Goal: Task Accomplishment & Management: Manage account settings

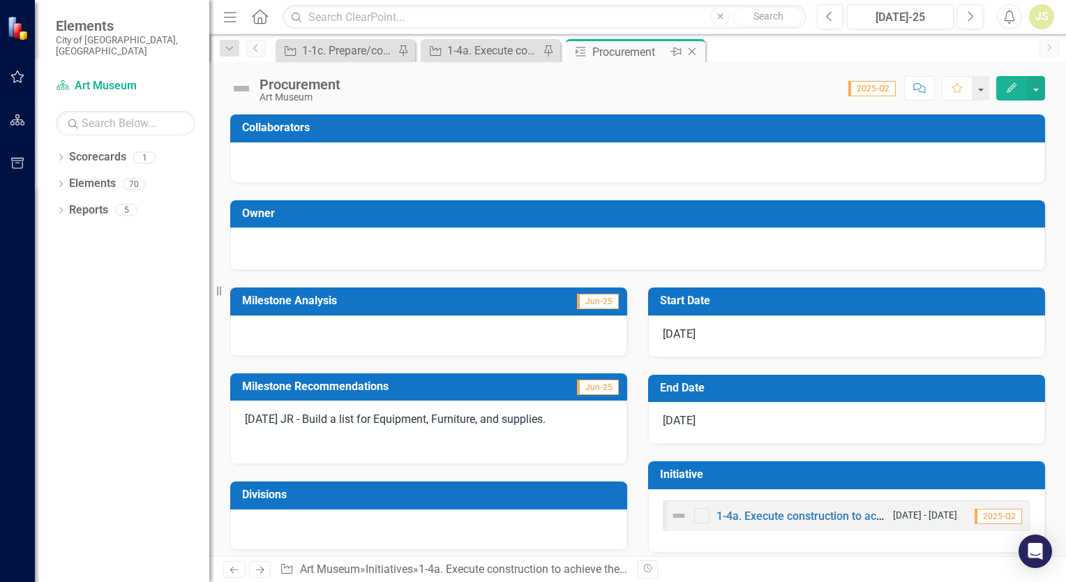
click at [696, 50] on icon "Close" at bounding box center [692, 51] width 14 height 11
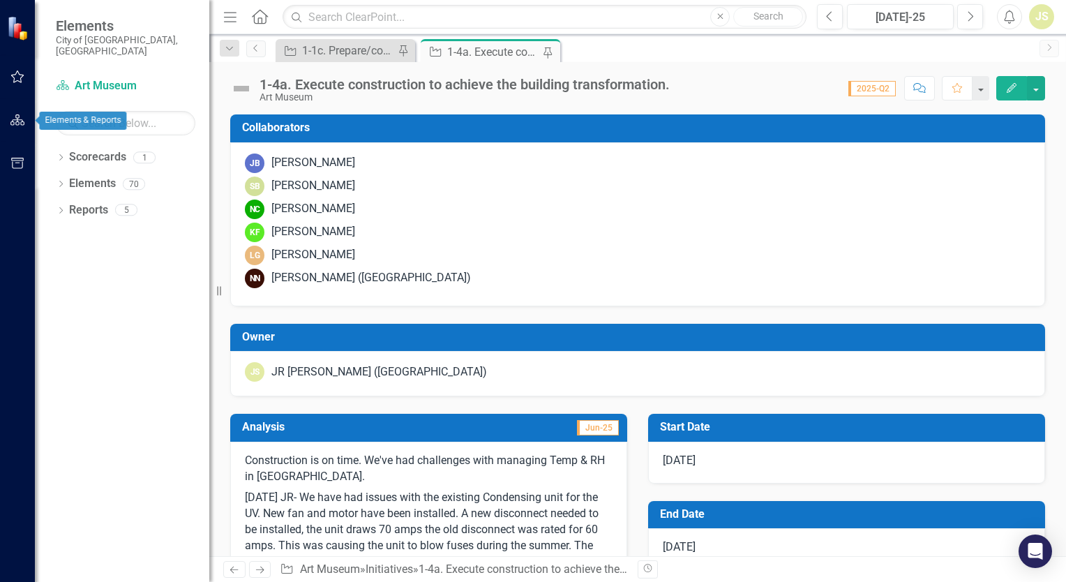
click at [25, 124] on button "button" at bounding box center [17, 120] width 31 height 29
click at [22, 167] on icon "button" at bounding box center [17, 163] width 13 height 11
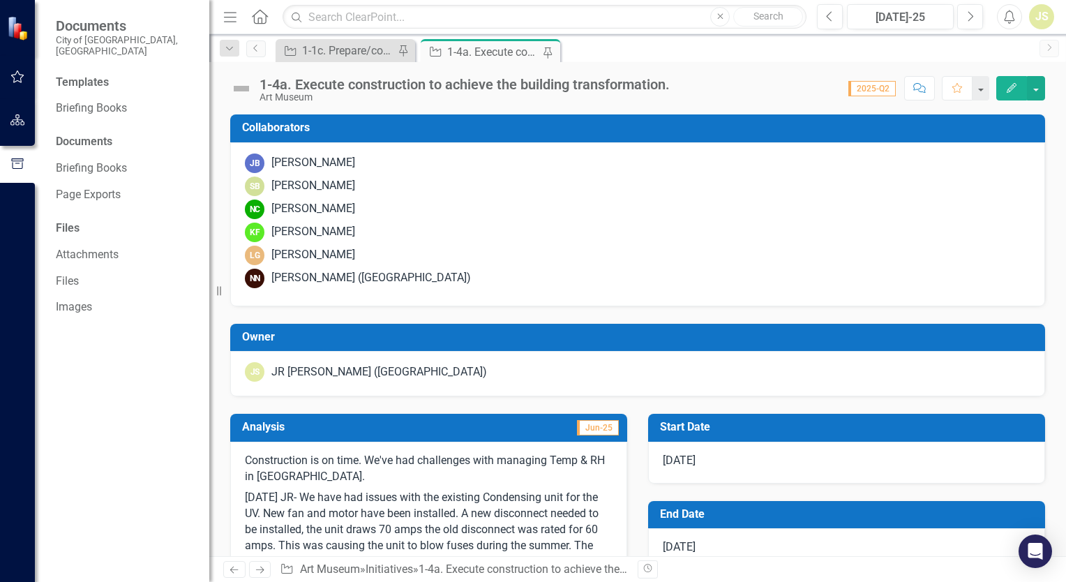
click at [24, 125] on icon "button" at bounding box center [17, 119] width 15 height 11
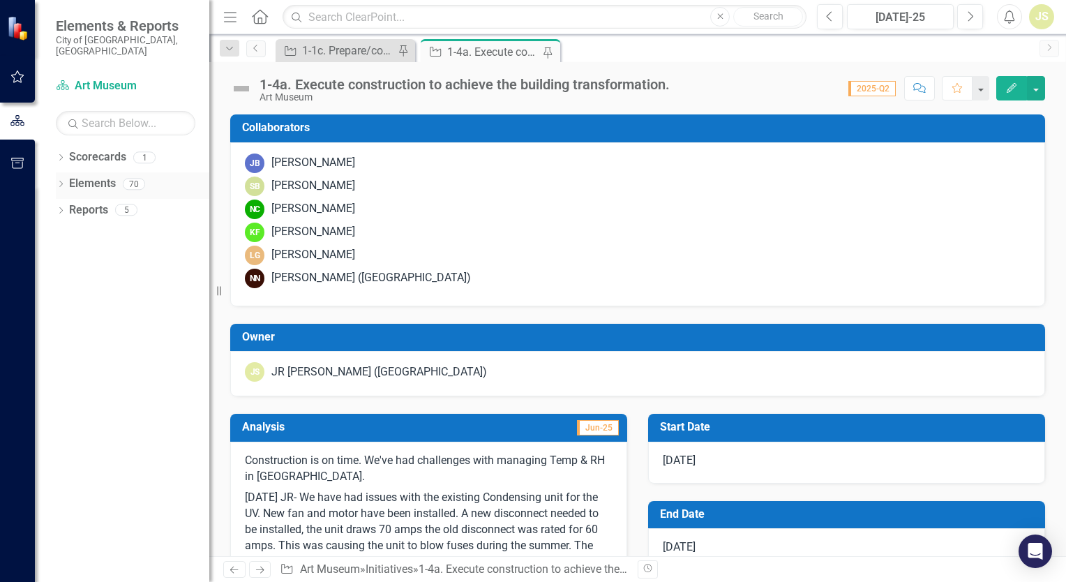
click at [62, 181] on icon at bounding box center [60, 184] width 3 height 6
click at [69, 260] on icon at bounding box center [67, 263] width 3 height 6
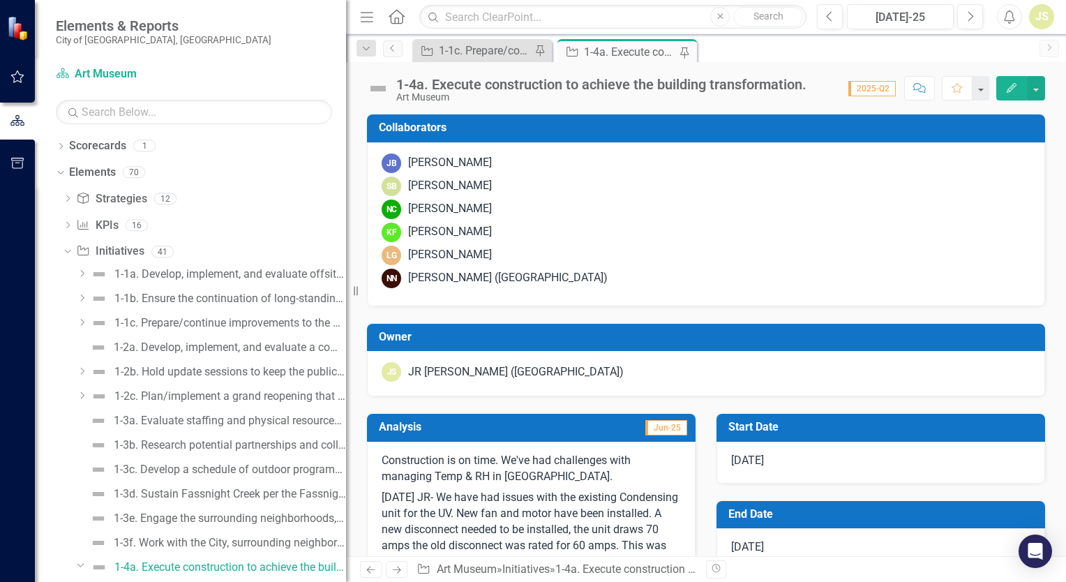
drag, startPoint x: 210, startPoint y: 246, endPoint x: 354, endPoint y: 253, distance: 144.6
click at [354, 253] on div "Resize" at bounding box center [351, 291] width 11 height 582
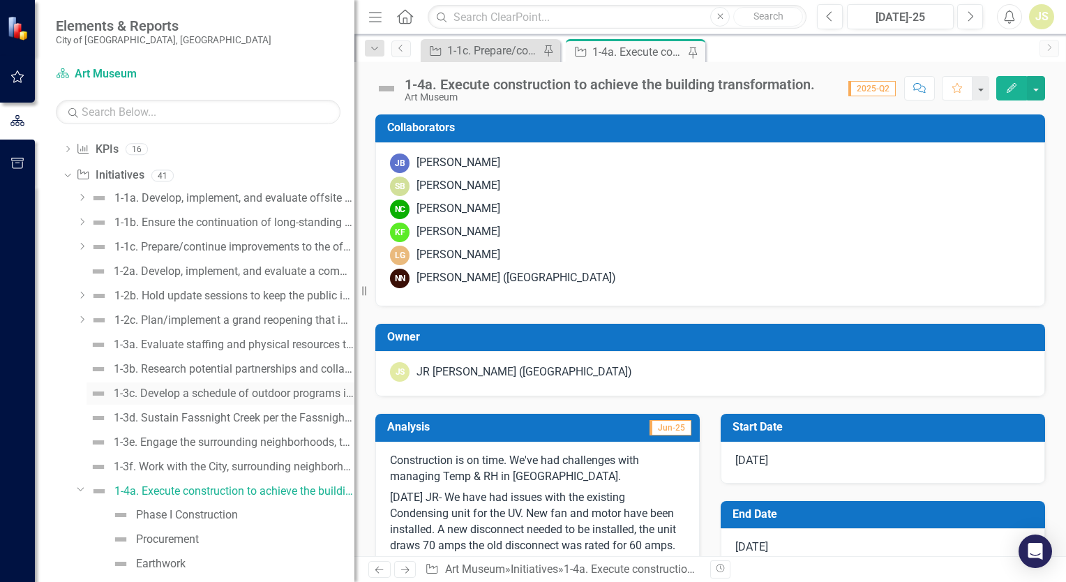
scroll to position [70, 0]
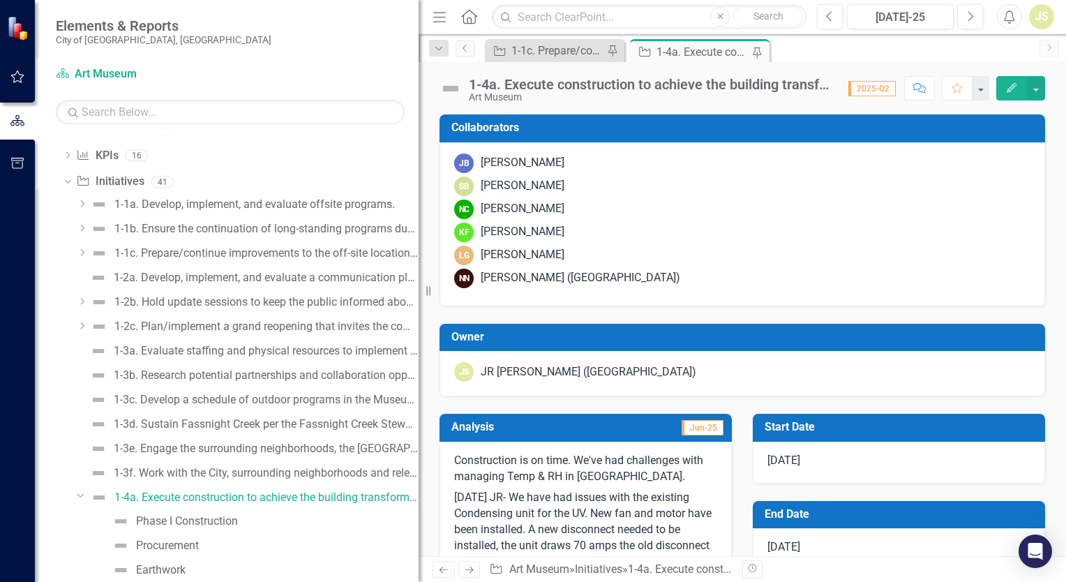
drag, startPoint x: 356, startPoint y: 284, endPoint x: 536, endPoint y: 294, distance: 180.3
click at [536, 294] on div "Elements & Reports [GEOGRAPHIC_DATA], [GEOGRAPHIC_DATA] Scorecard Art Museum Se…" at bounding box center [533, 291] width 1066 height 582
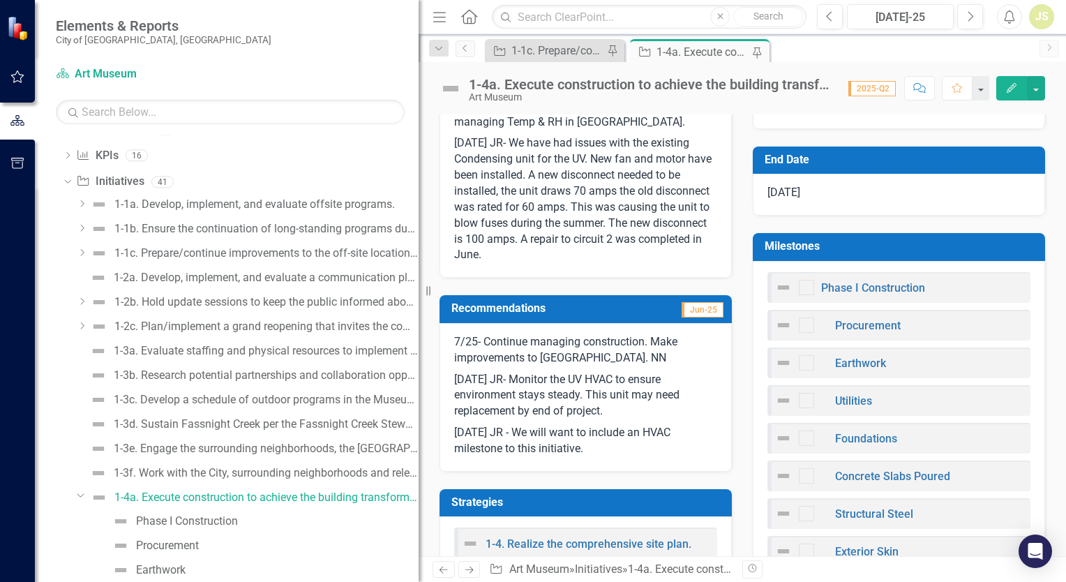
scroll to position [349, 0]
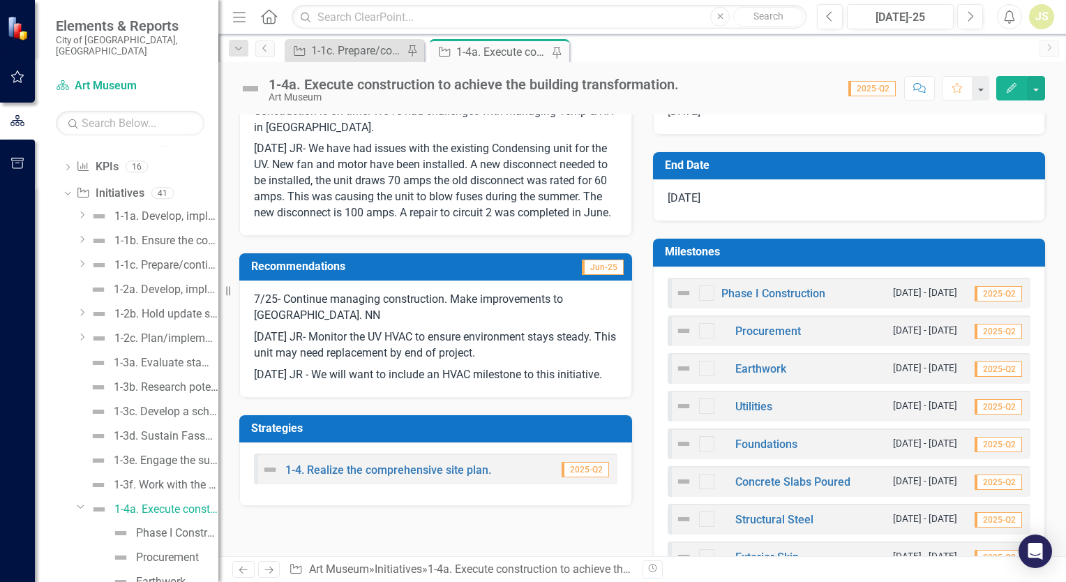
drag, startPoint x: 420, startPoint y: 340, endPoint x: 218, endPoint y: 324, distance: 202.2
click at [218, 324] on div "Resize" at bounding box center [223, 291] width 11 height 582
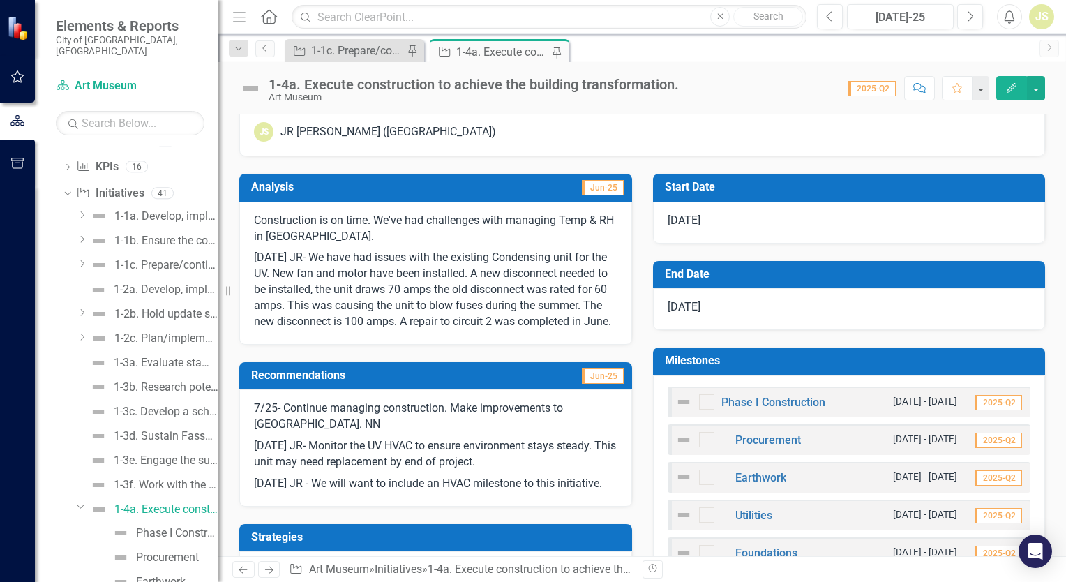
scroll to position [209, 0]
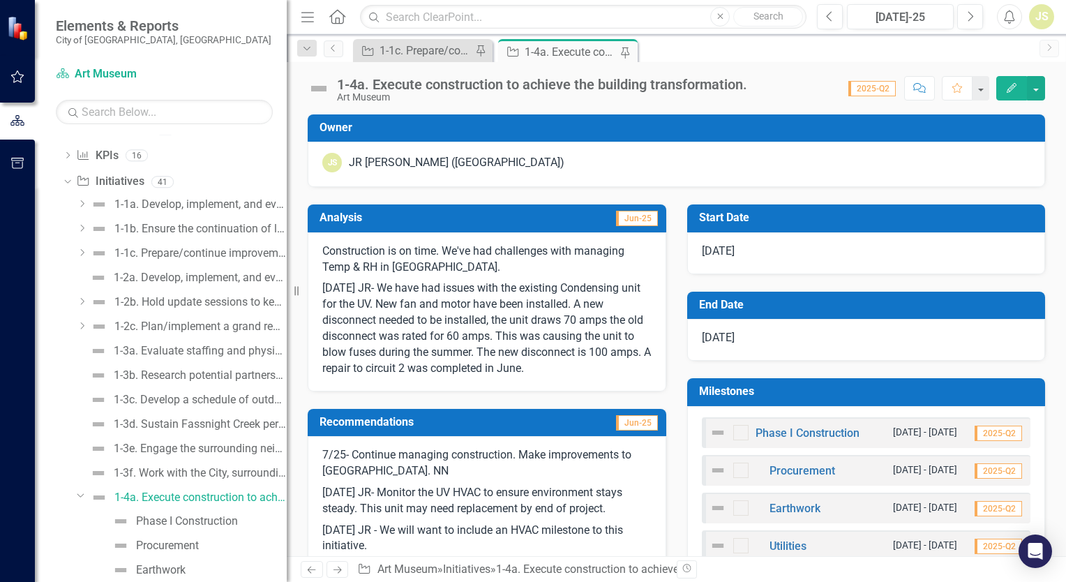
drag, startPoint x: 221, startPoint y: 243, endPoint x: 377, endPoint y: 250, distance: 155.7
click at [298, 250] on div "Resize" at bounding box center [292, 291] width 11 height 582
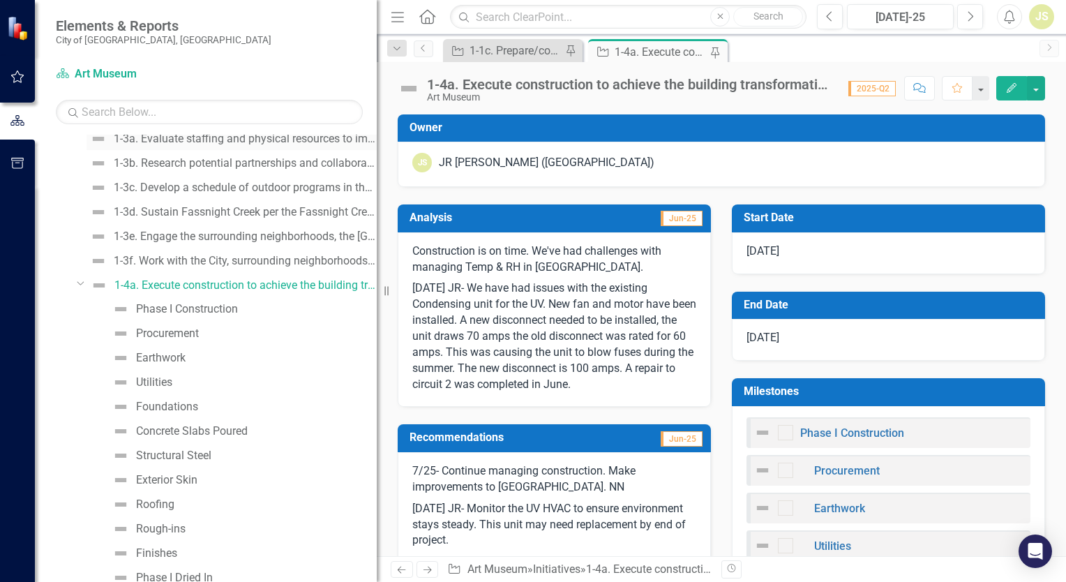
scroll to position [279, 0]
drag, startPoint x: 279, startPoint y: 294, endPoint x: 64, endPoint y: 324, distance: 217.0
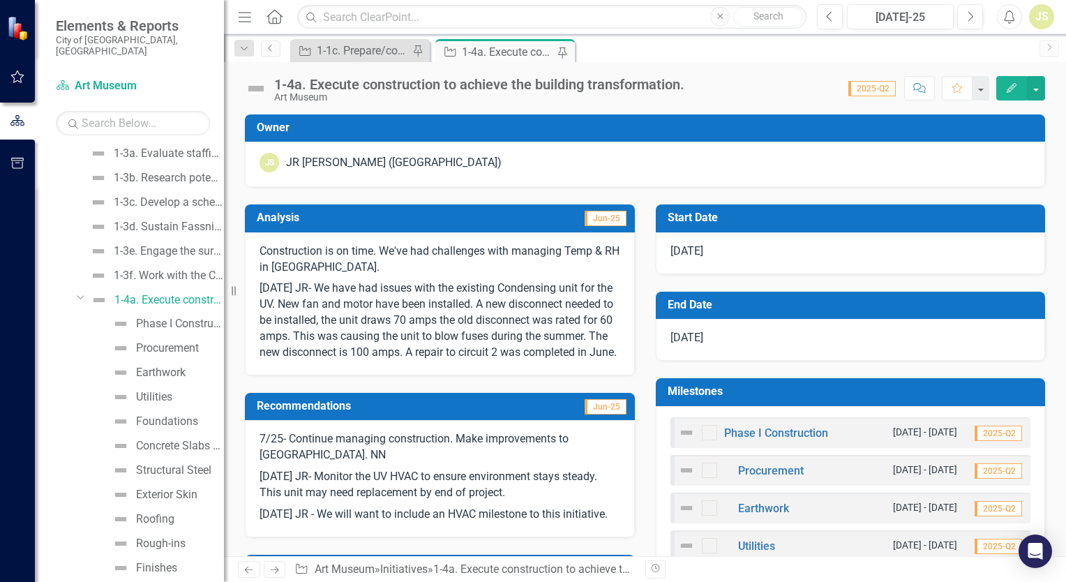
drag, startPoint x: 378, startPoint y: 366, endPoint x: 224, endPoint y: 360, distance: 154.3
click at [224, 360] on div "Resize" at bounding box center [229, 291] width 11 height 582
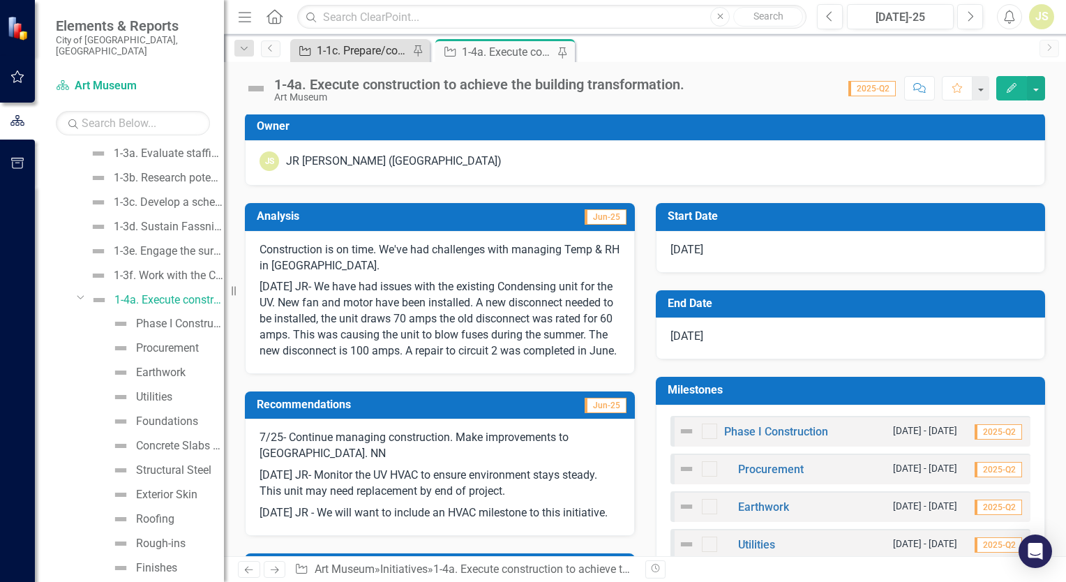
scroll to position [209, 0]
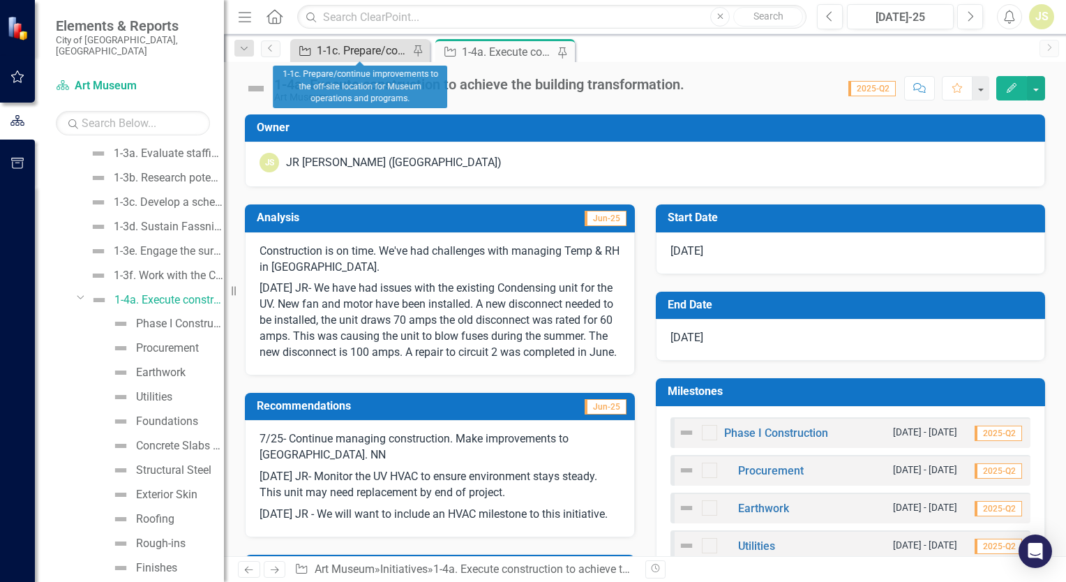
click at [382, 46] on div "1-1c. Prepare/continue improvements to the off-site location for Museum operati…" at bounding box center [363, 50] width 92 height 17
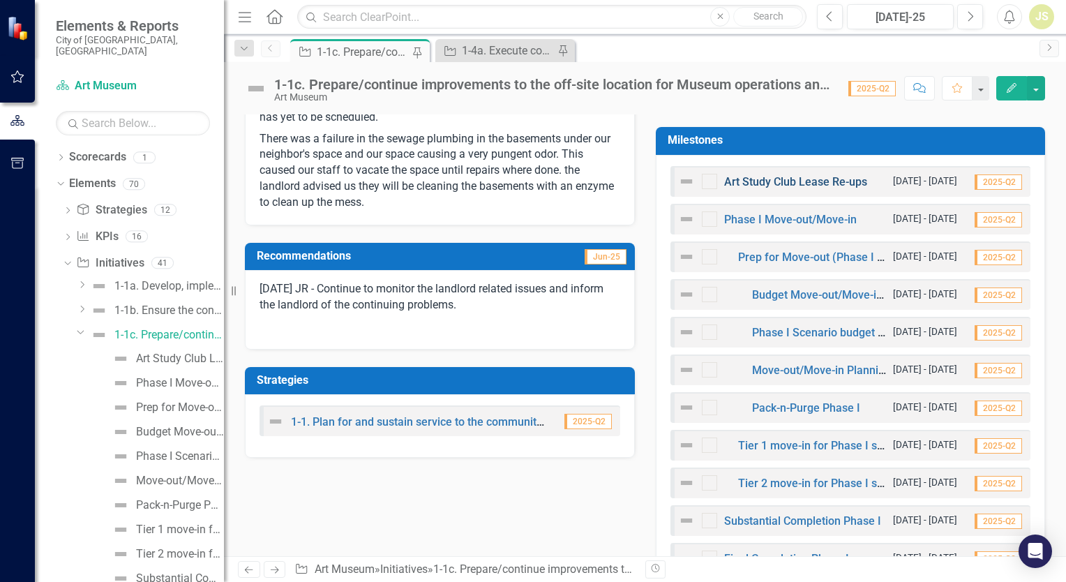
scroll to position [488, 0]
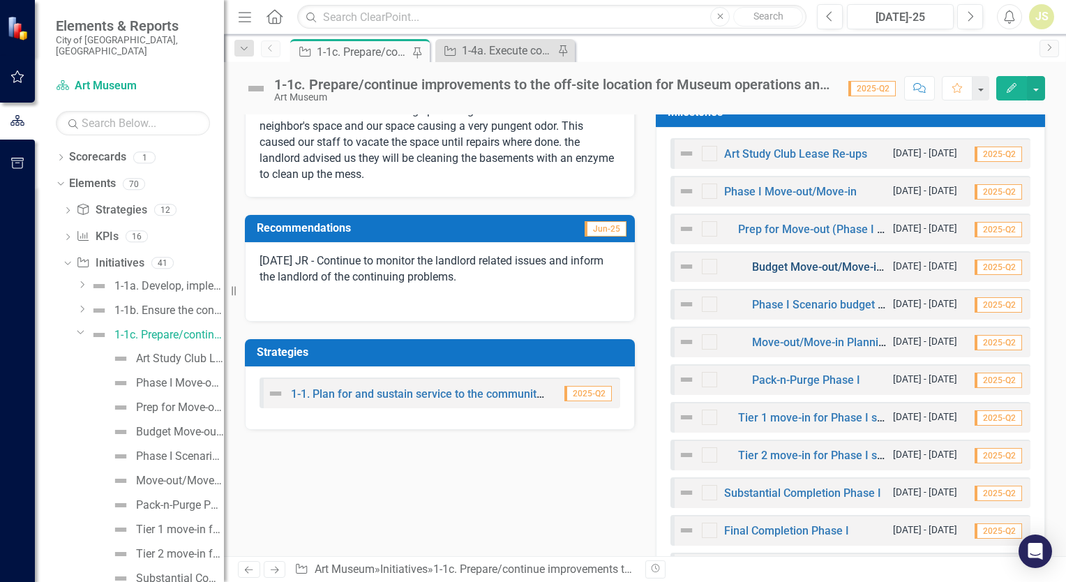
click at [776, 269] on link "Budget Move-out/Move-in Expenses" at bounding box center [842, 266] width 181 height 13
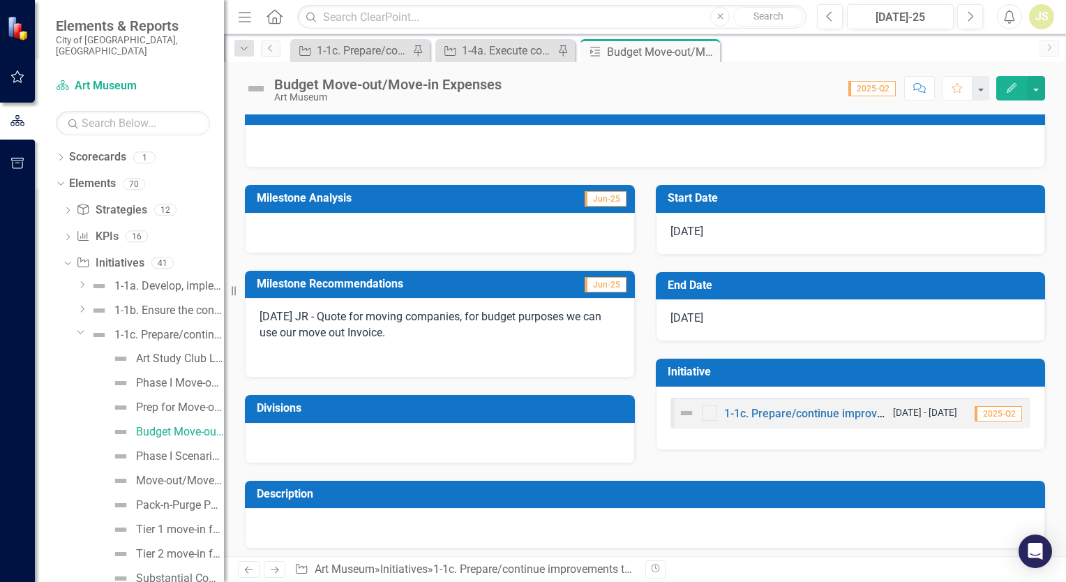
scroll to position [107, 0]
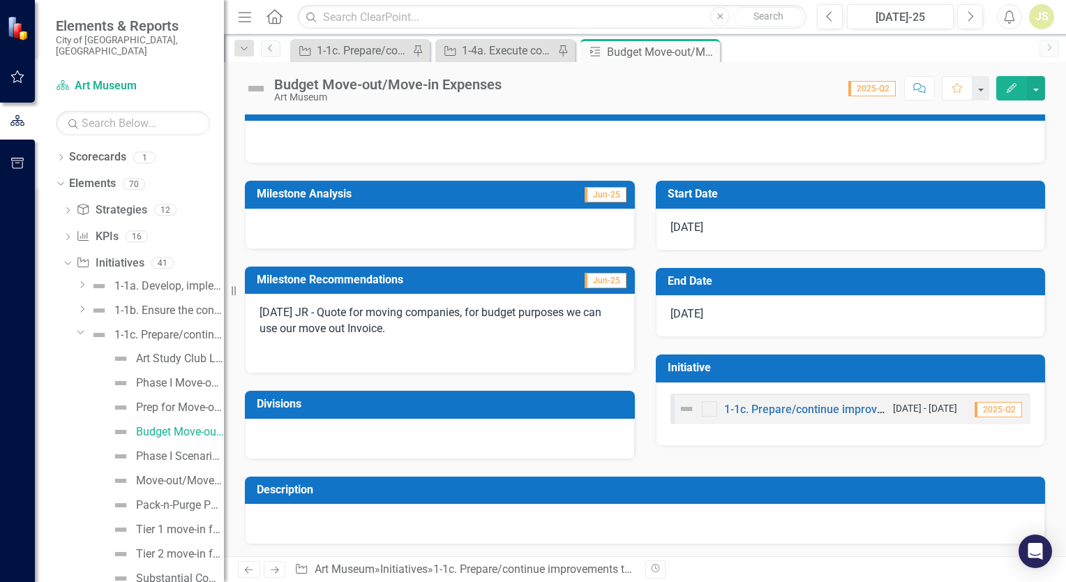
click at [377, 513] on div at bounding box center [645, 524] width 800 height 40
click at [363, 526] on div at bounding box center [645, 524] width 800 height 40
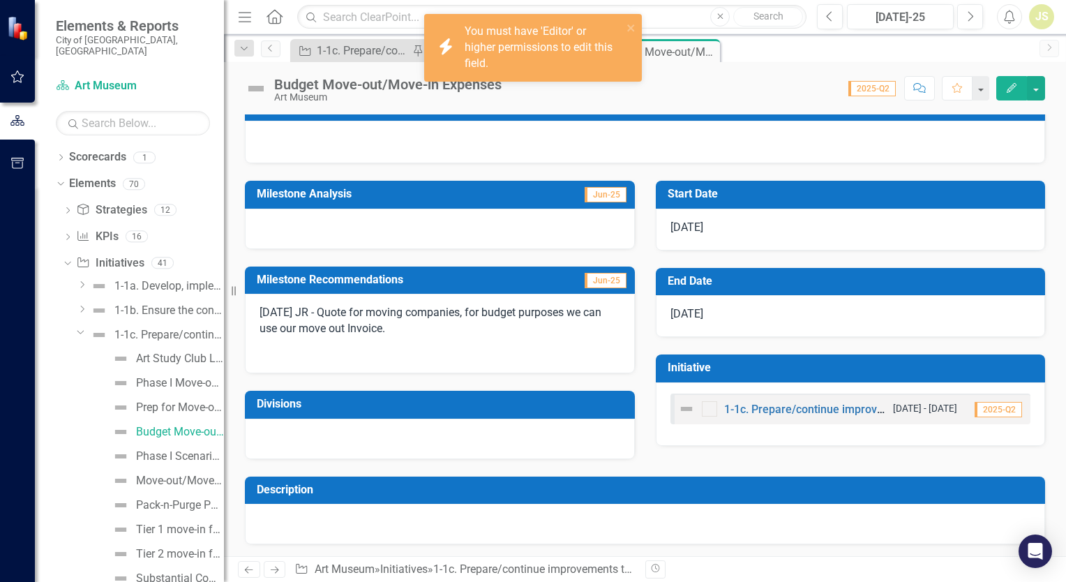
click at [363, 526] on div at bounding box center [645, 524] width 800 height 40
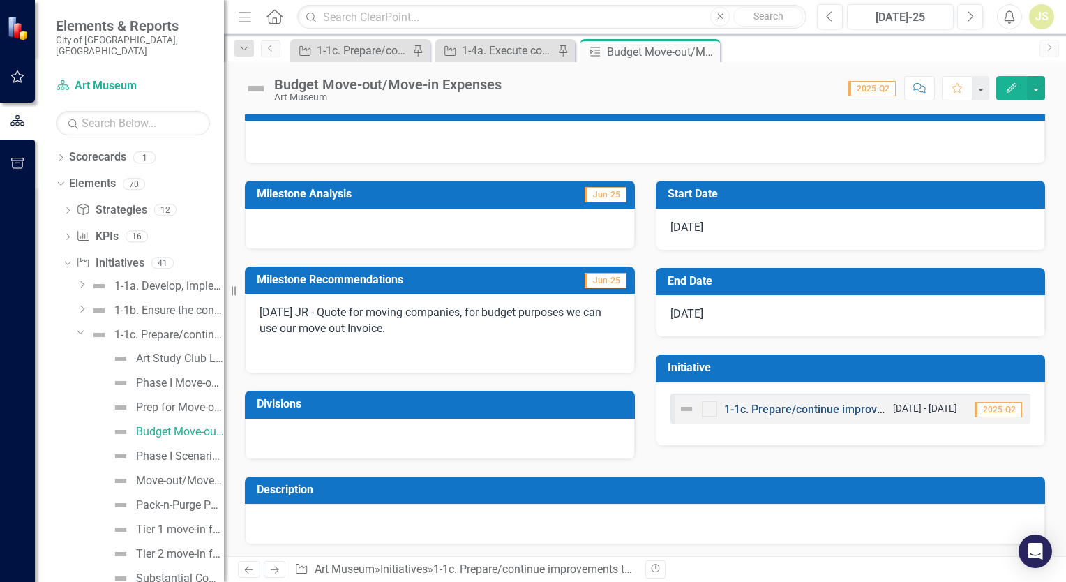
click at [791, 405] on link "1-1c. Prepare/continue improvements to the off-site location for Museum operati…" at bounding box center [974, 409] width 500 height 13
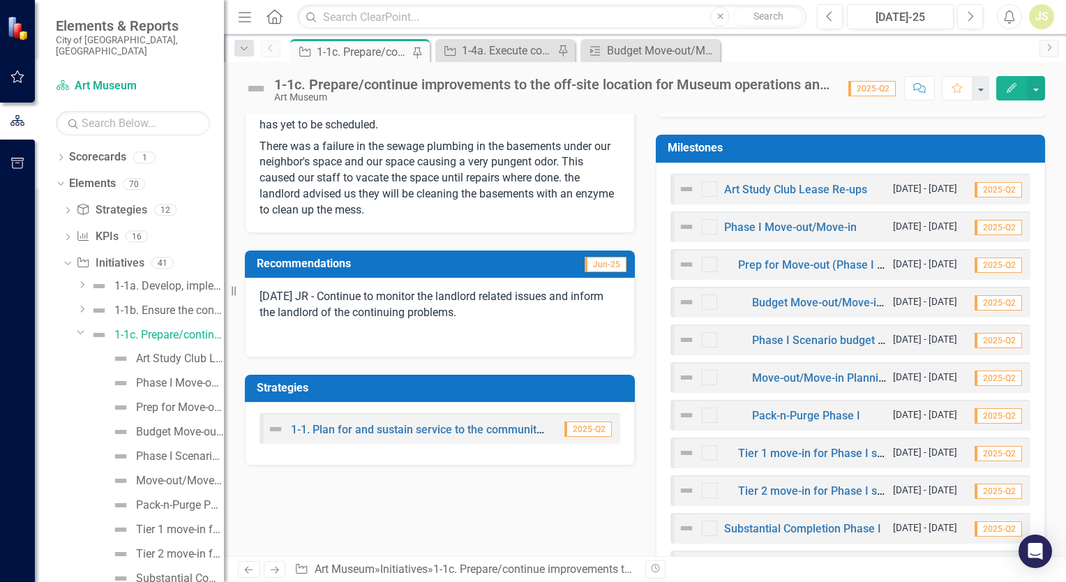
scroll to position [419, 0]
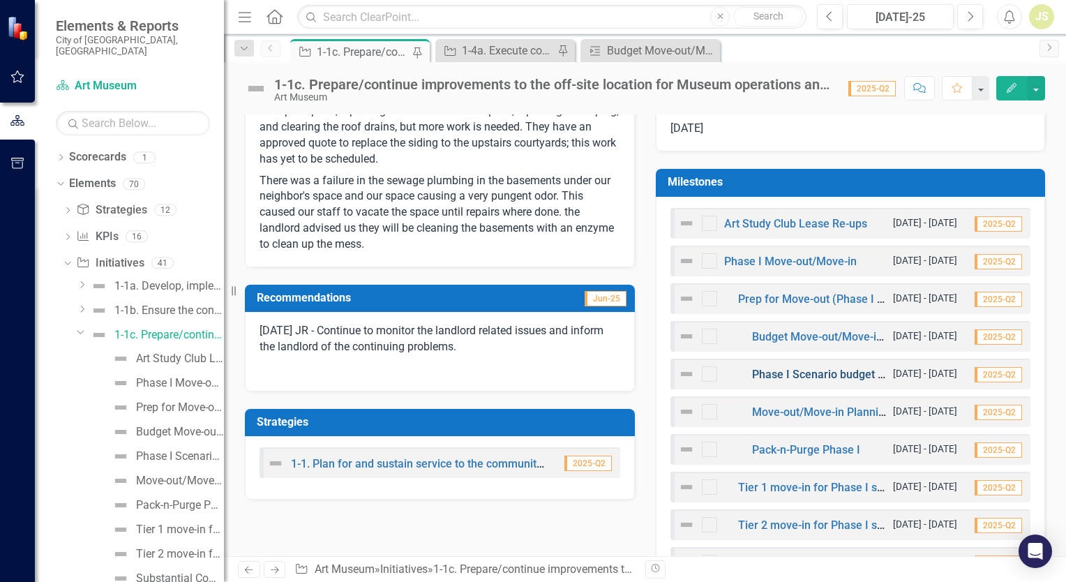
click at [813, 370] on link "Phase I Scenario budget approval" at bounding box center [837, 374] width 170 height 13
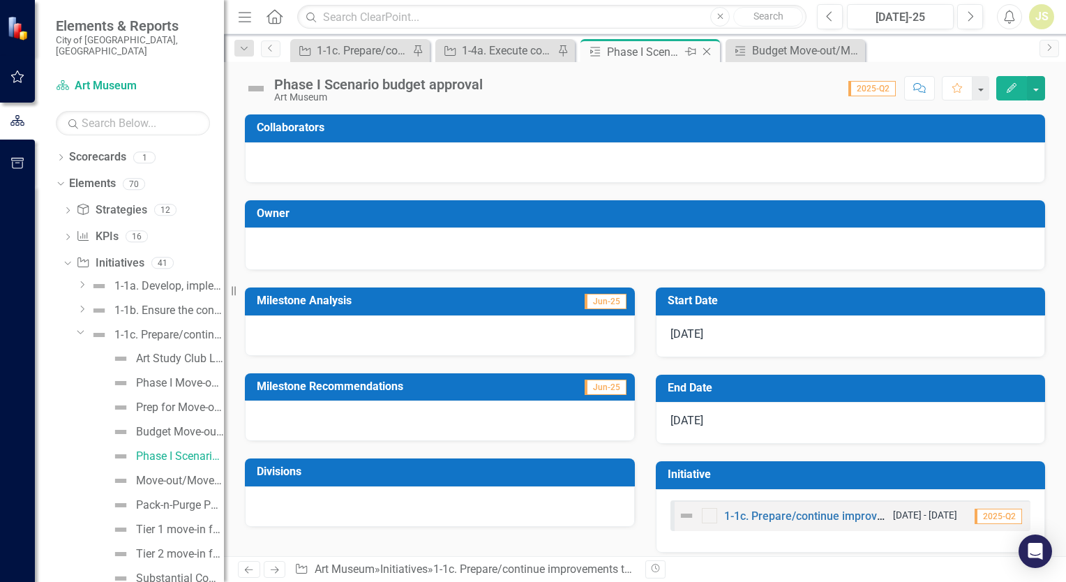
click at [710, 51] on icon "Close" at bounding box center [707, 51] width 14 height 11
click at [271, 50] on icon at bounding box center [269, 48] width 3 height 7
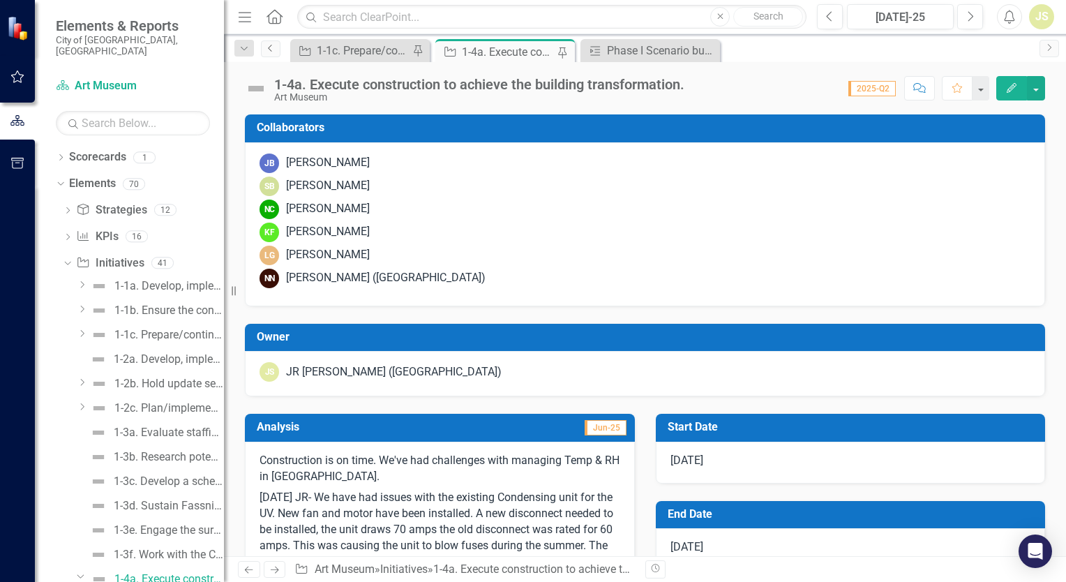
click at [271, 50] on icon at bounding box center [269, 48] width 3 height 7
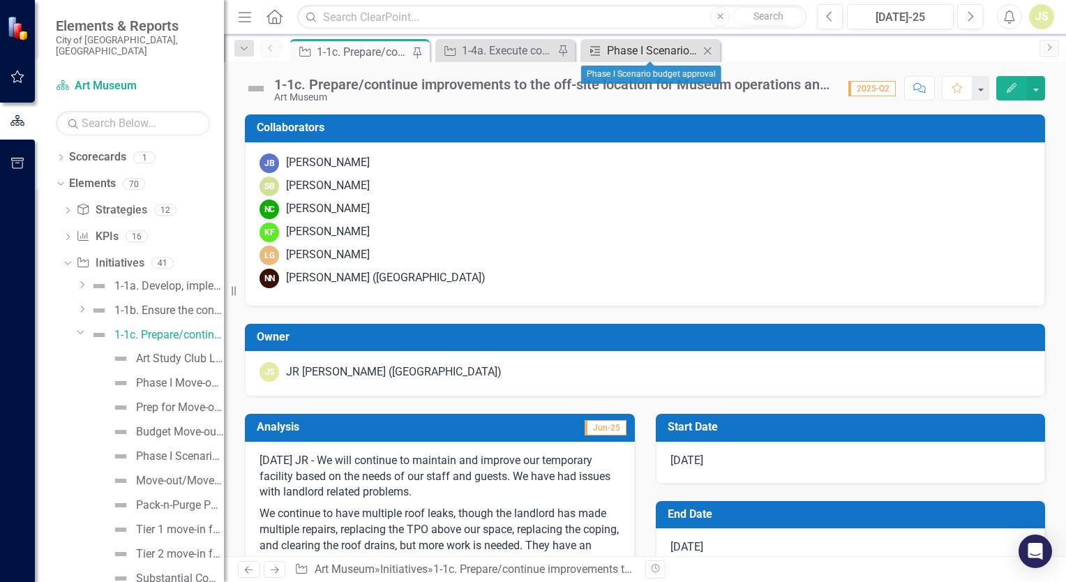
click at [626, 46] on div "Phase I Scenario budget approval" at bounding box center [653, 50] width 92 height 17
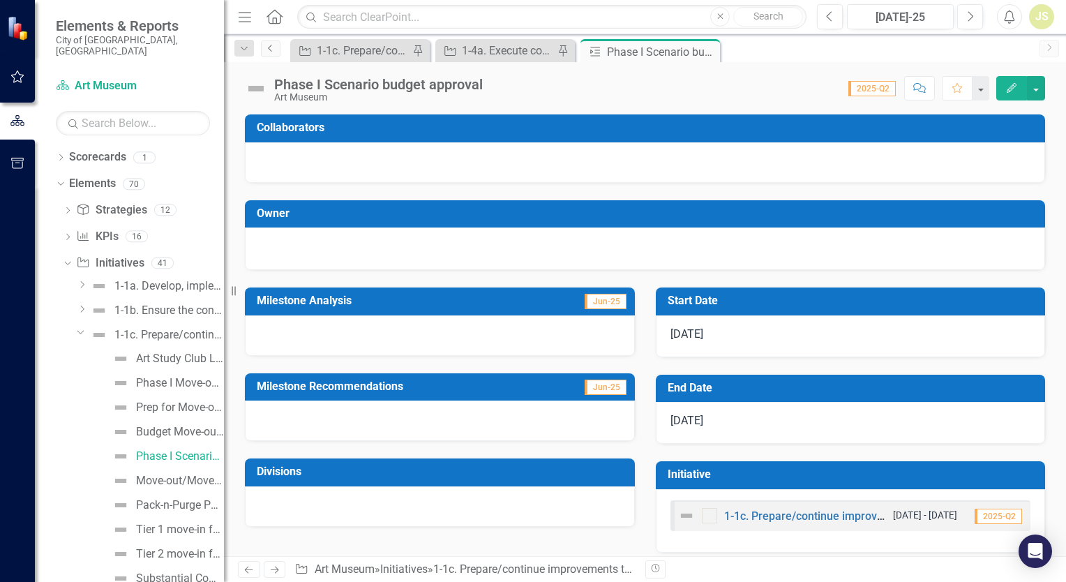
click at [271, 49] on icon "Previous" at bounding box center [270, 48] width 11 height 8
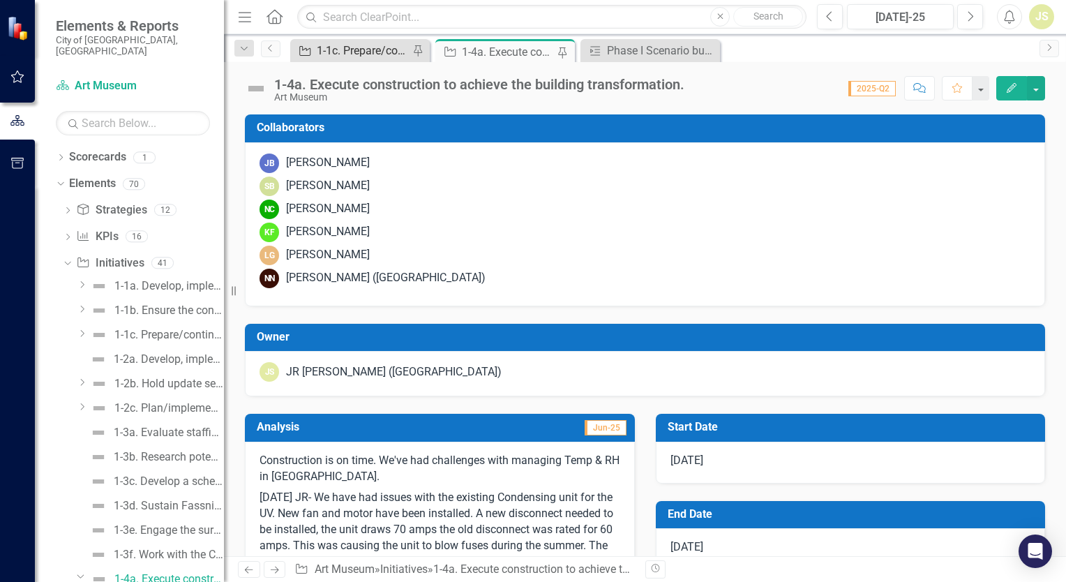
click at [377, 45] on div "1-1c. Prepare/continue improvements to the off-site location for Museum operati…" at bounding box center [363, 50] width 92 height 17
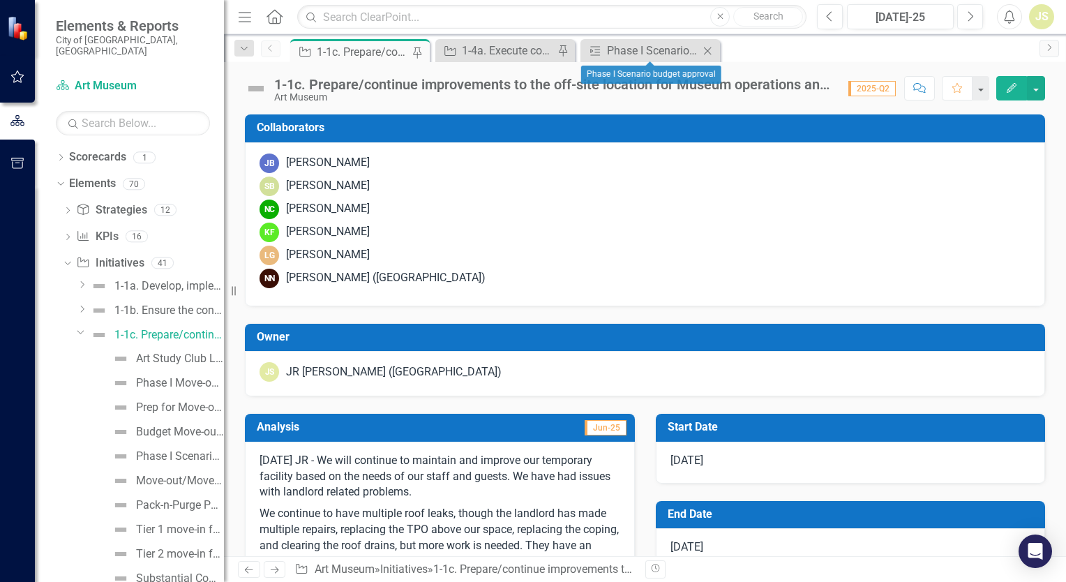
click at [705, 50] on icon "Close" at bounding box center [707, 50] width 14 height 11
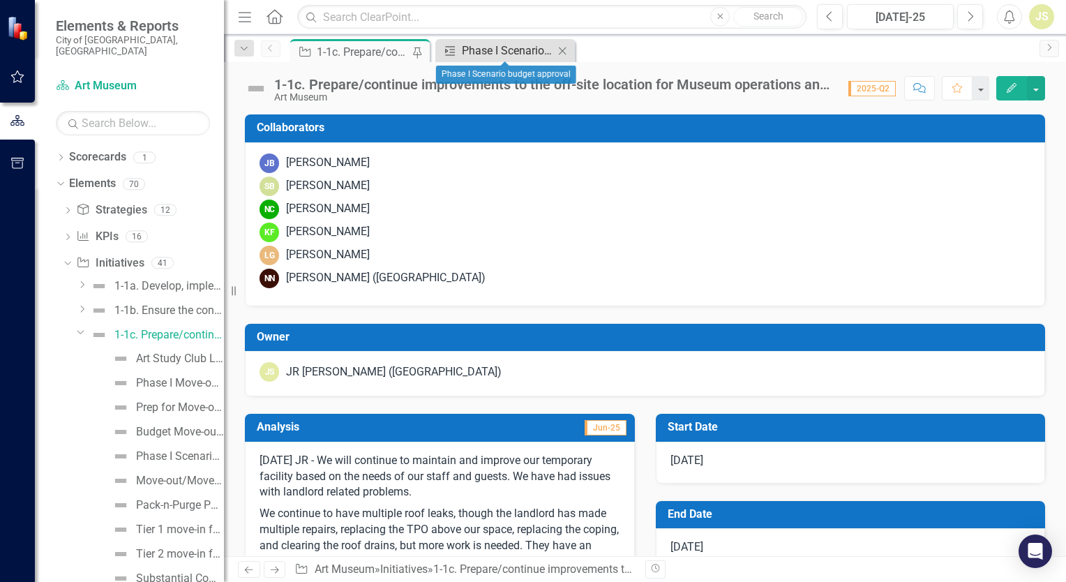
click at [519, 54] on div "Phase I Scenario budget approval" at bounding box center [508, 50] width 92 height 17
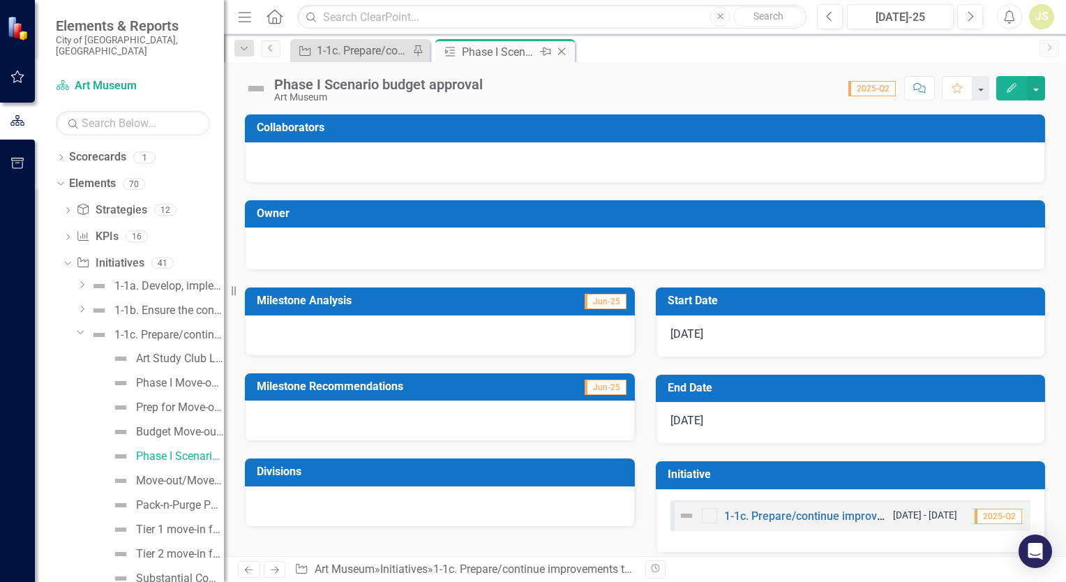
click at [561, 49] on icon "Close" at bounding box center [562, 51] width 14 height 11
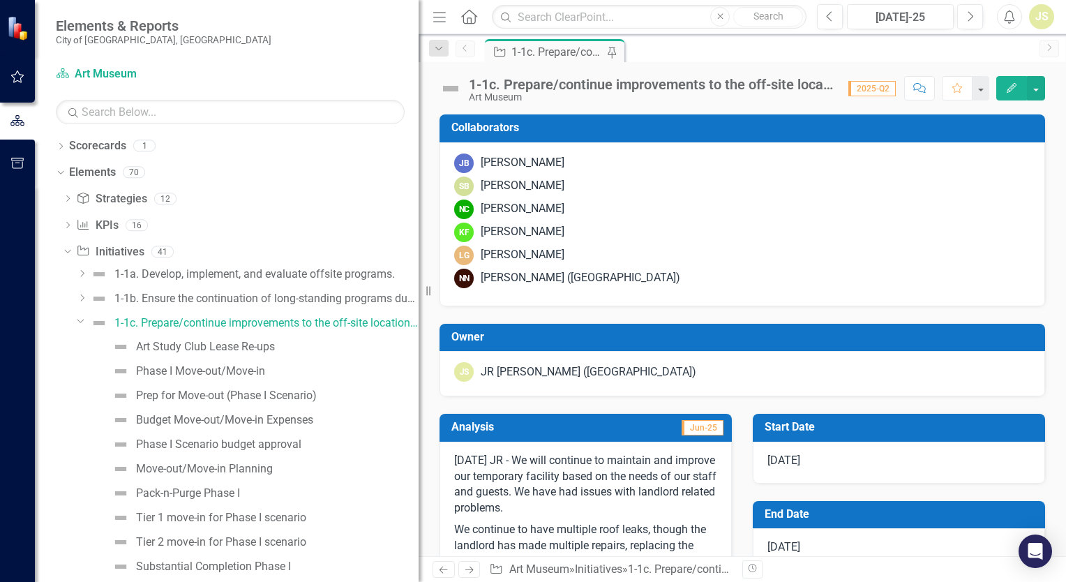
drag, startPoint x: 226, startPoint y: 292, endPoint x: 597, endPoint y: 290, distance: 371.2
click at [597, 290] on div "Elements & Reports [GEOGRAPHIC_DATA], [GEOGRAPHIC_DATA] Scorecard Art Museum Se…" at bounding box center [533, 291] width 1066 height 582
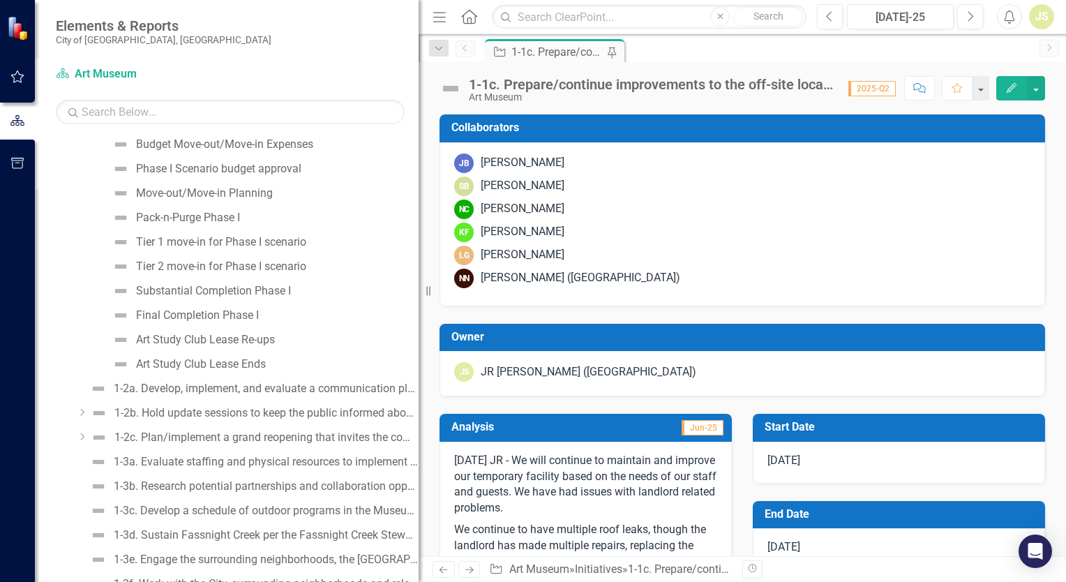
scroll to position [279, 0]
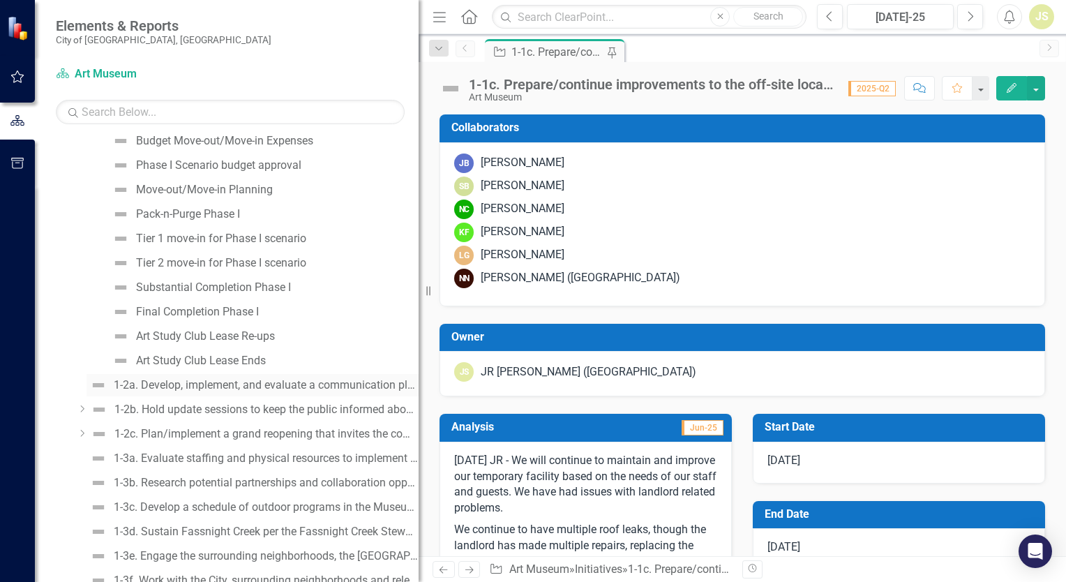
click at [276, 382] on div "1-2a. Develop, implement, and evaluate a communication plan during closure." at bounding box center [266, 385] width 305 height 13
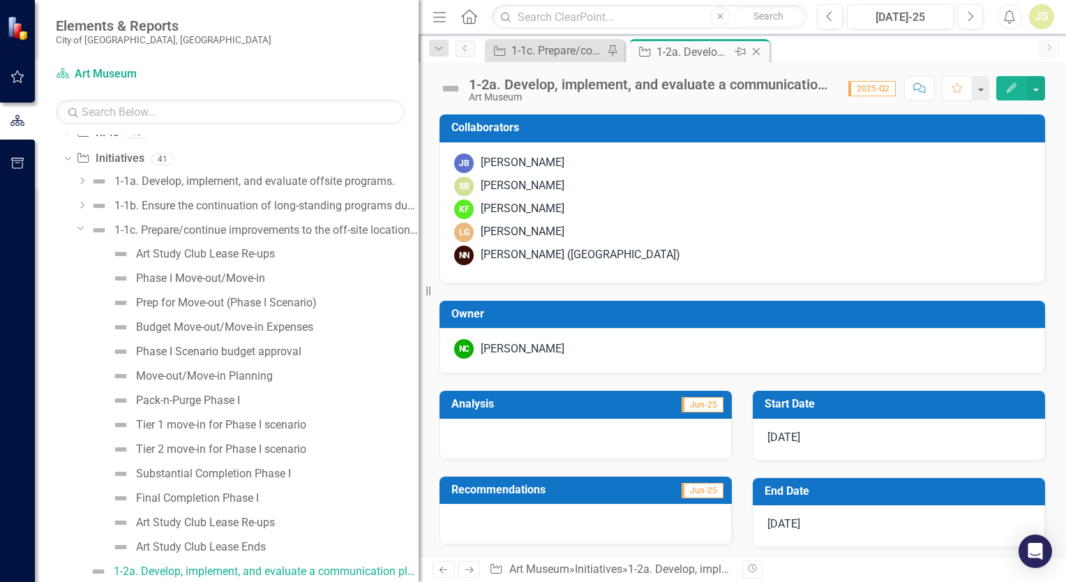
click at [758, 49] on icon "Close" at bounding box center [756, 51] width 14 height 11
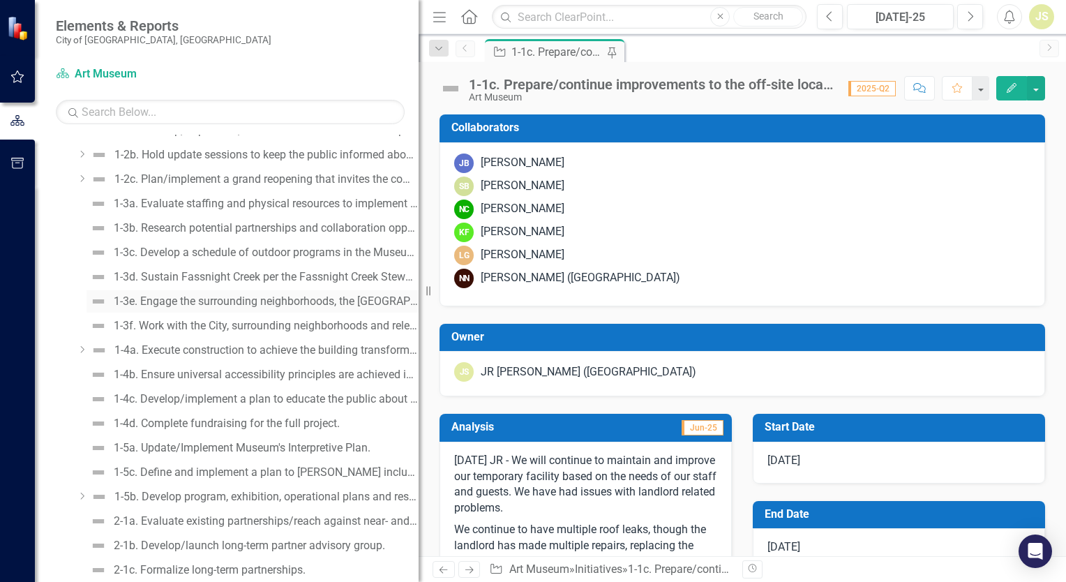
scroll to position [558, 0]
click at [207, 327] on div "1-4a. Execute construction to achieve the building transformation." at bounding box center [266, 326] width 304 height 13
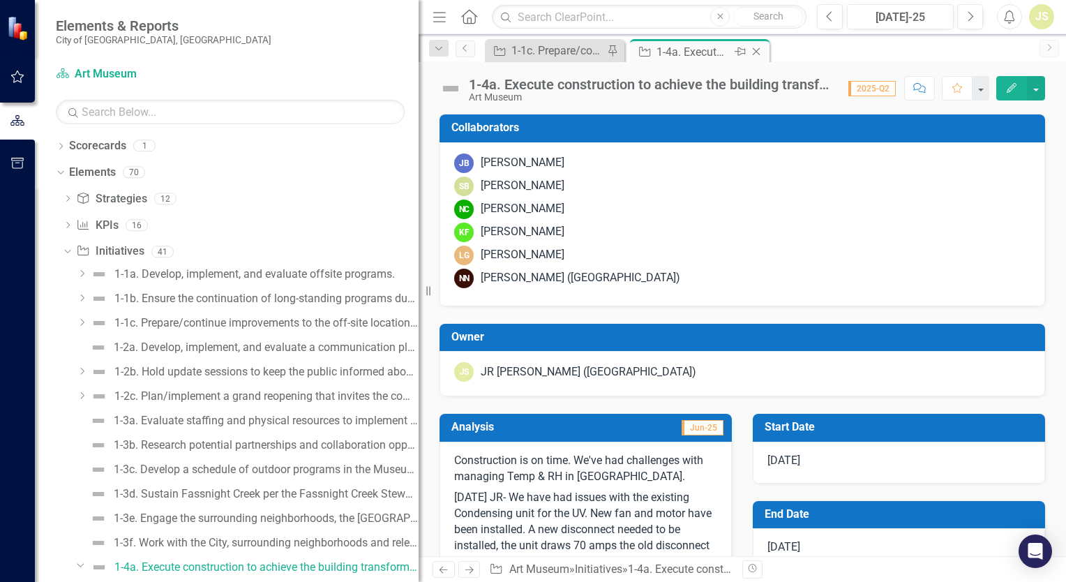
click at [738, 51] on icon at bounding box center [740, 51] width 11 height 8
click at [759, 52] on icon "Pin" at bounding box center [756, 52] width 11 height 14
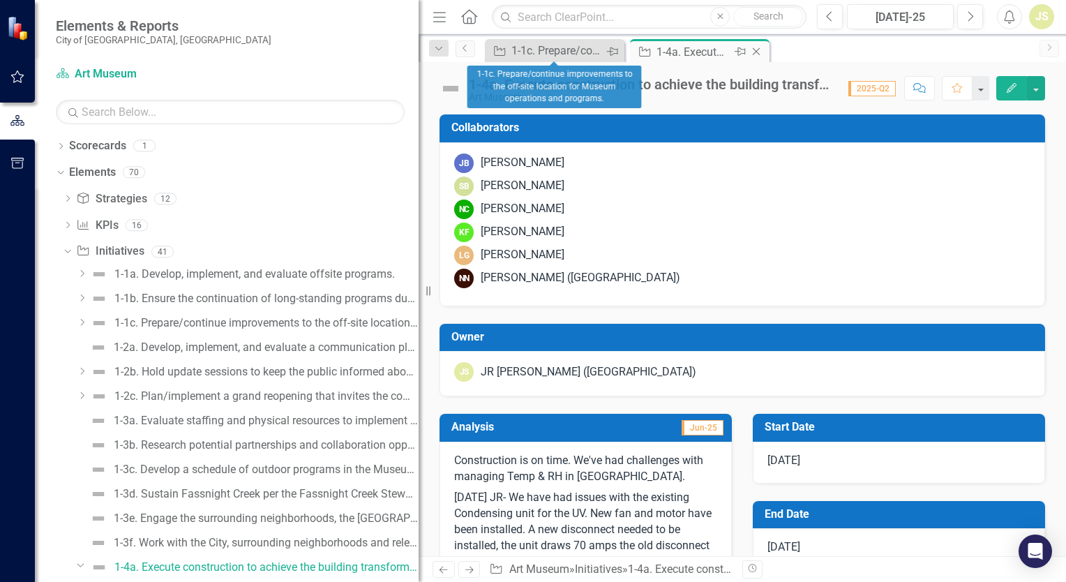
click at [613, 51] on icon "Pin" at bounding box center [611, 52] width 11 height 14
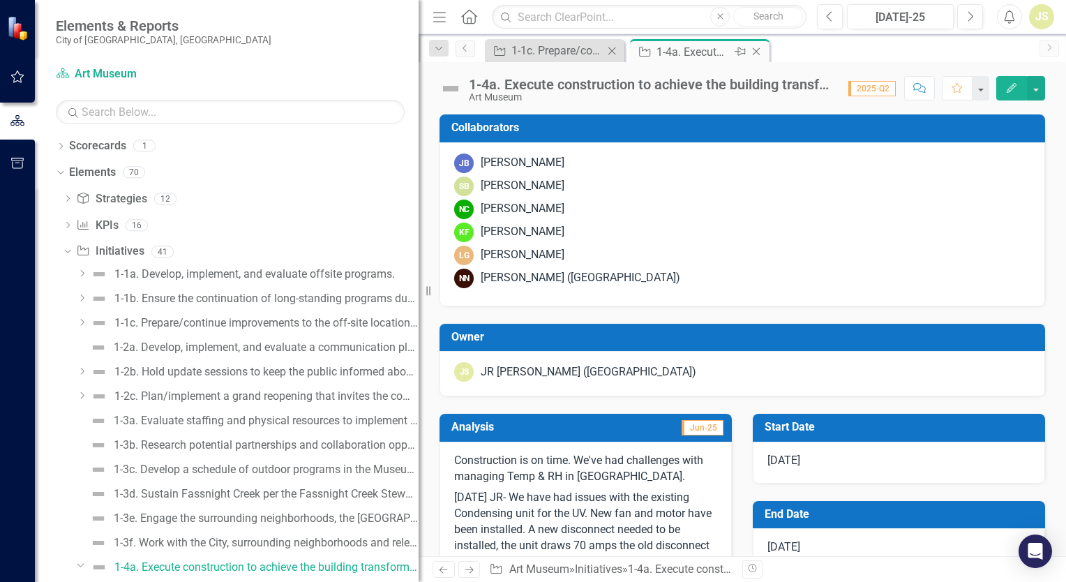
click at [739, 52] on icon "Pin" at bounding box center [740, 52] width 11 height 14
click at [609, 52] on icon at bounding box center [611, 52] width 11 height 8
click at [595, 50] on icon "Pin" at bounding box center [595, 52] width 11 height 14
drag, startPoint x: 615, startPoint y: 52, endPoint x: 901, endPoint y: 52, distance: 285.3
click at [901, 52] on div "Initiative 1-4a. Execute construction to achieve the building transformation. P…" at bounding box center [757, 50] width 550 height 22
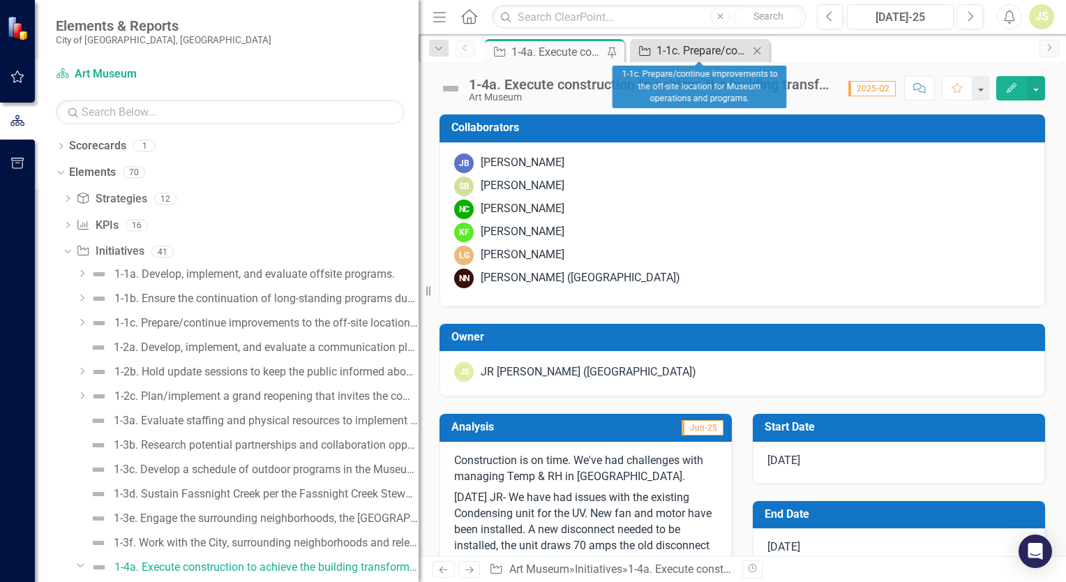
click at [684, 46] on div "1-1c. Prepare/continue improvements to the off-site location for Museum operati…" at bounding box center [702, 50] width 92 height 17
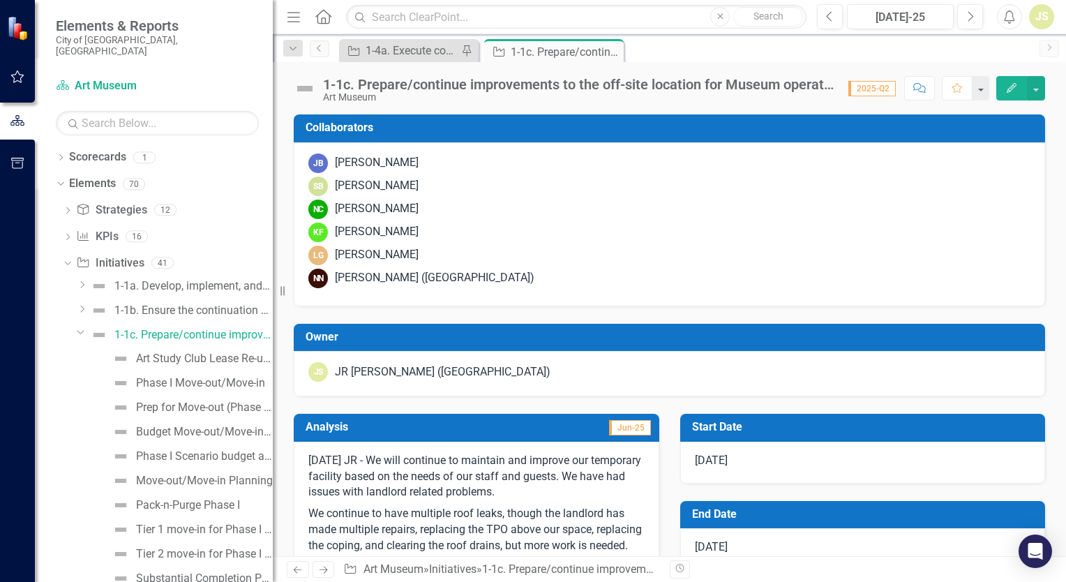
drag, startPoint x: 423, startPoint y: 202, endPoint x: 273, endPoint y: 191, distance: 150.4
click at [273, 191] on div "Resize" at bounding box center [278, 291] width 11 height 582
click at [986, 87] on button "button" at bounding box center [980, 88] width 18 height 24
click at [957, 87] on icon "Favorite" at bounding box center [957, 88] width 13 height 10
click at [424, 51] on div "1-4a. Execute construction to achieve the building transformation." at bounding box center [412, 50] width 92 height 17
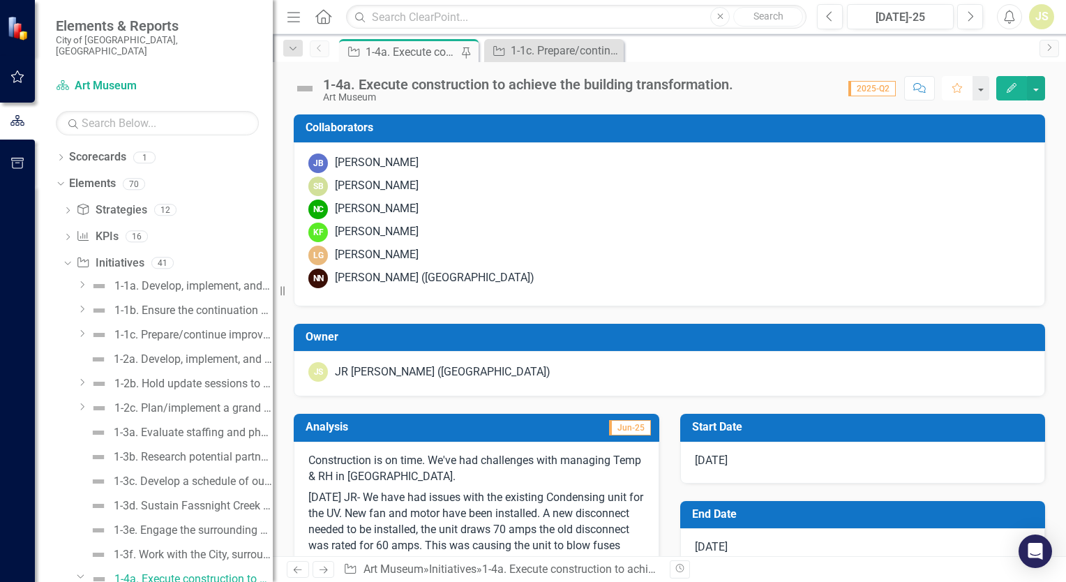
click at [960, 91] on icon "button" at bounding box center [957, 88] width 10 height 10
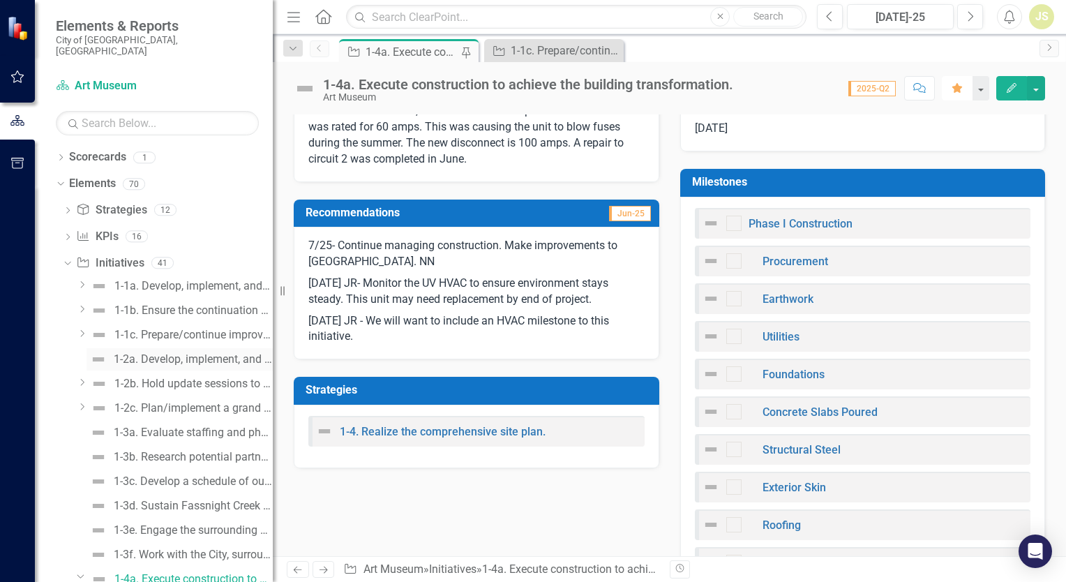
scroll to position [70, 0]
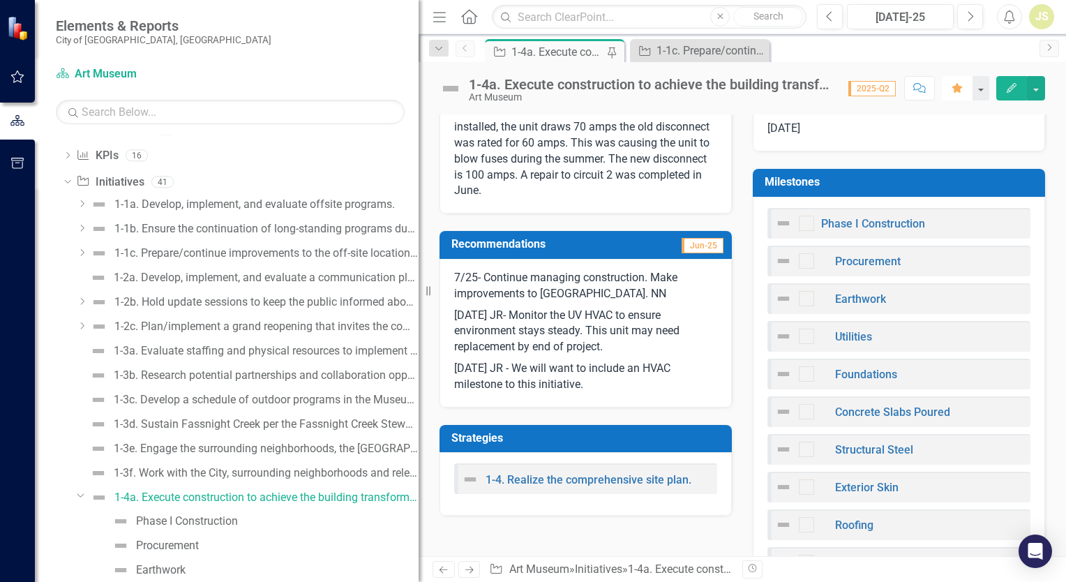
drag, startPoint x: 274, startPoint y: 328, endPoint x: 516, endPoint y: 327, distance: 242.1
click at [516, 327] on div "Elements & Reports [GEOGRAPHIC_DATA], [GEOGRAPHIC_DATA] Scorecard Art Museum Se…" at bounding box center [533, 291] width 1066 height 582
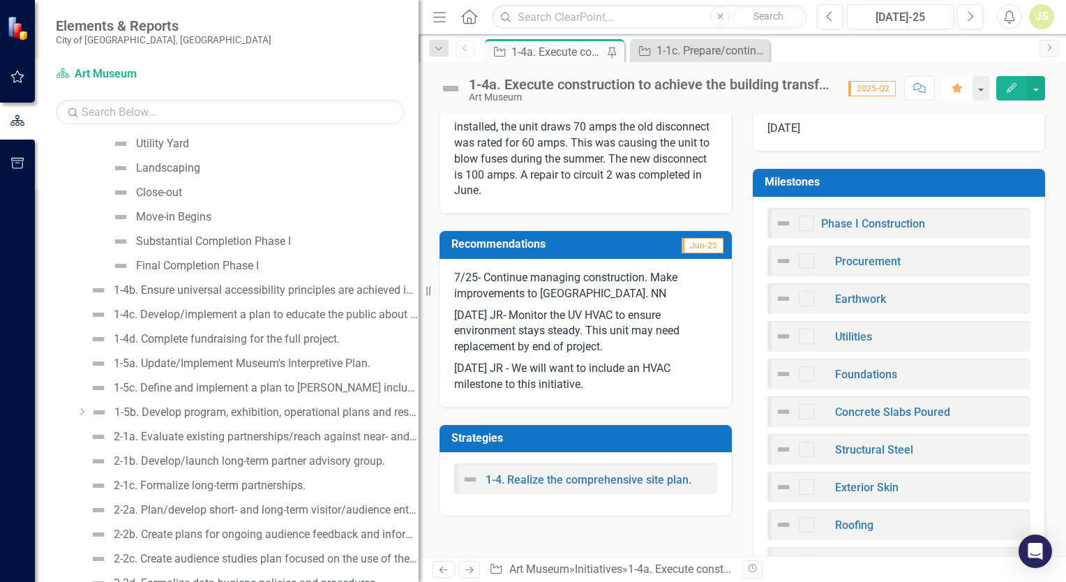
scroll to position [767, 0]
click at [256, 409] on div "1-5b. Develop program, exhibition, operational plans and resource requirements …" at bounding box center [266, 409] width 304 height 13
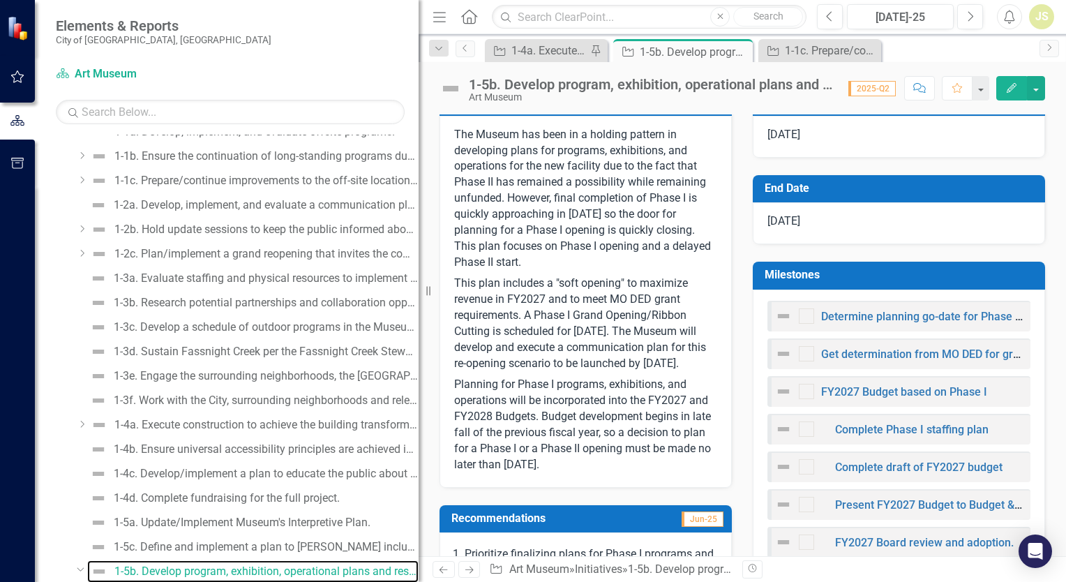
scroll to position [349, 0]
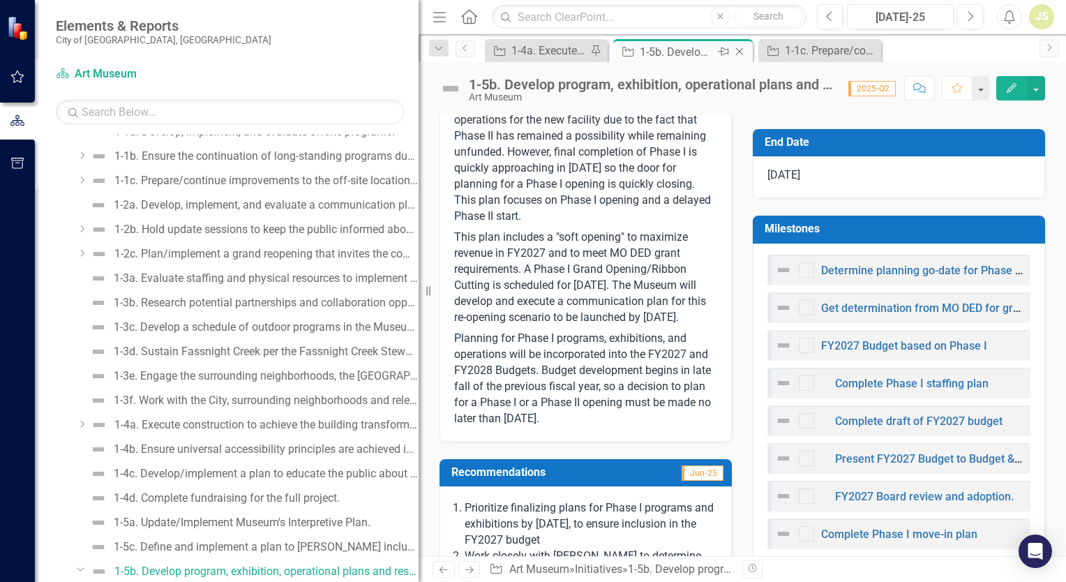
click at [740, 49] on icon "Close" at bounding box center [740, 51] width 14 height 11
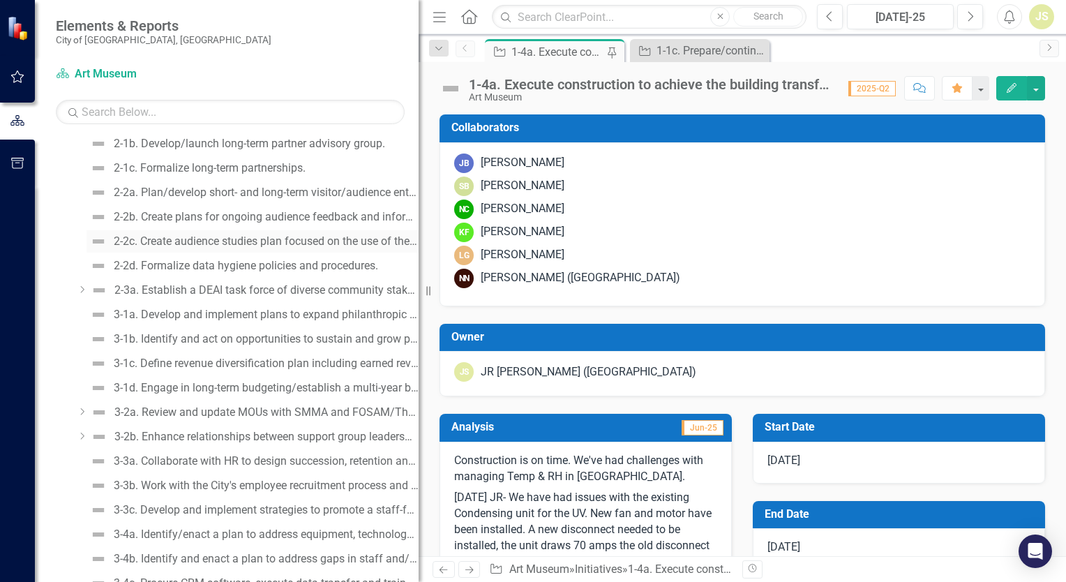
scroll to position [1116, 0]
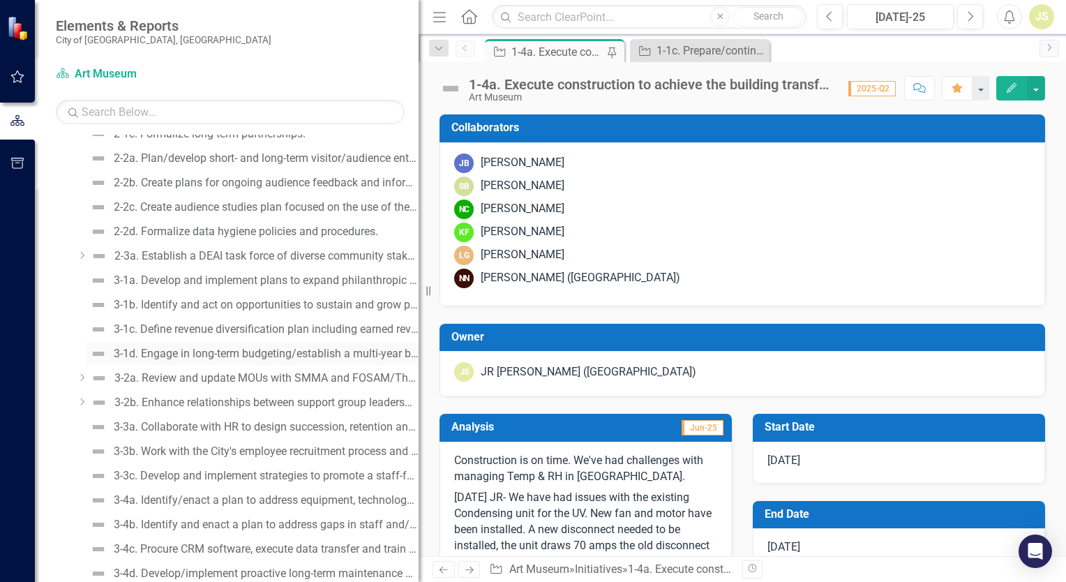
click at [223, 353] on div "3-1d. Engage in long-term budgeting/establish a multi-year budget process inclu…" at bounding box center [266, 353] width 305 height 13
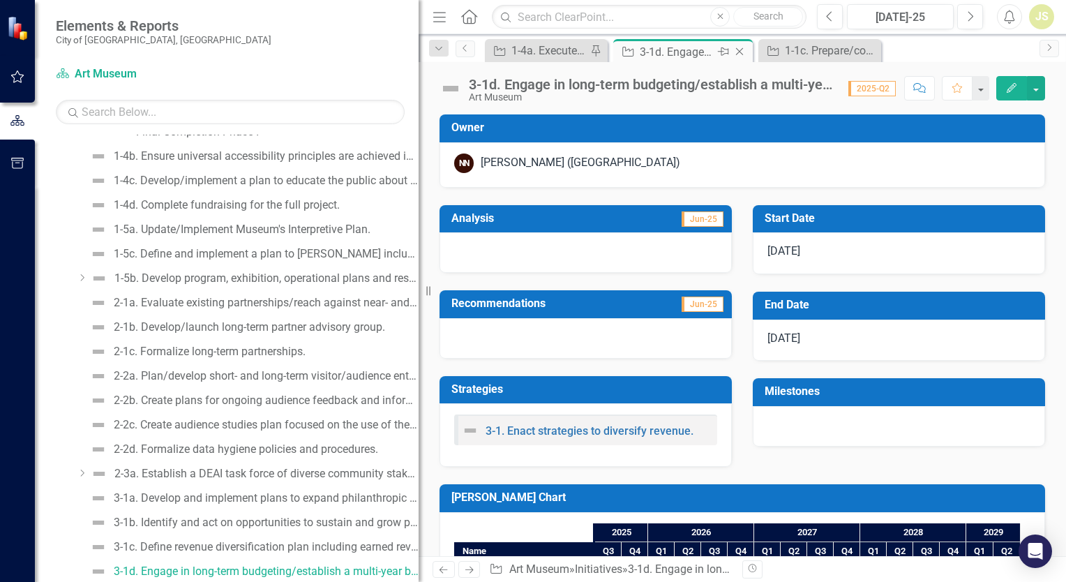
click at [740, 49] on icon "Close" at bounding box center [740, 51] width 14 height 11
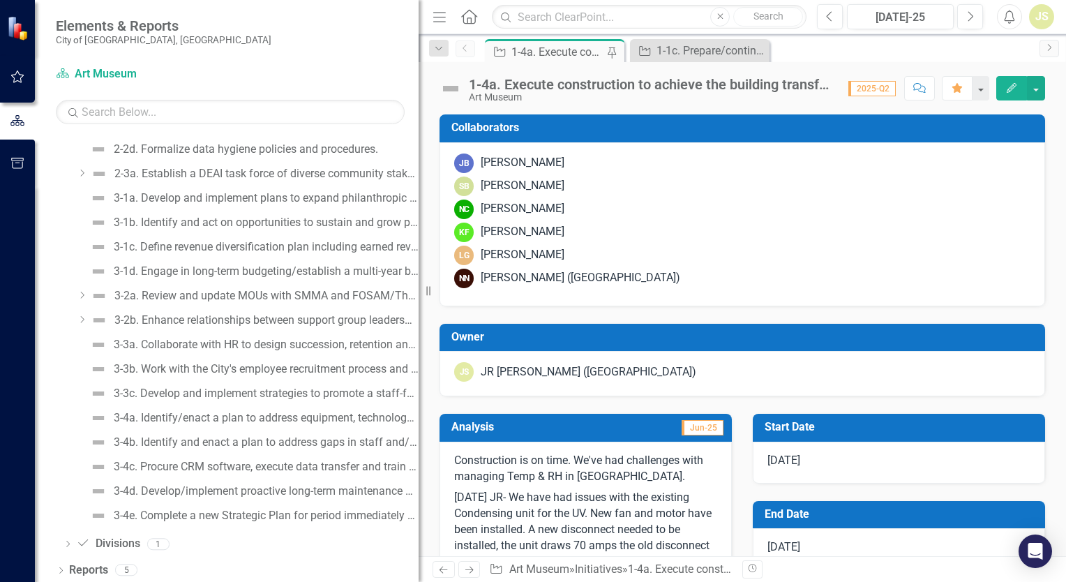
scroll to position [1201, 0]
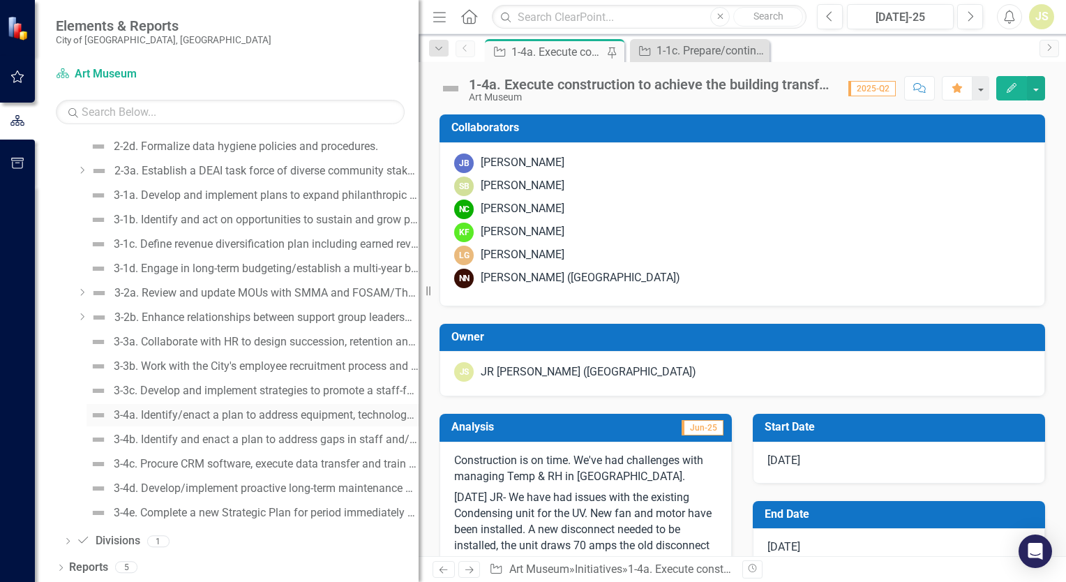
click at [268, 415] on div "3-4a. Identify/enact a plan to address equipment, technology, tool gaps (e.g., …" at bounding box center [266, 415] width 305 height 13
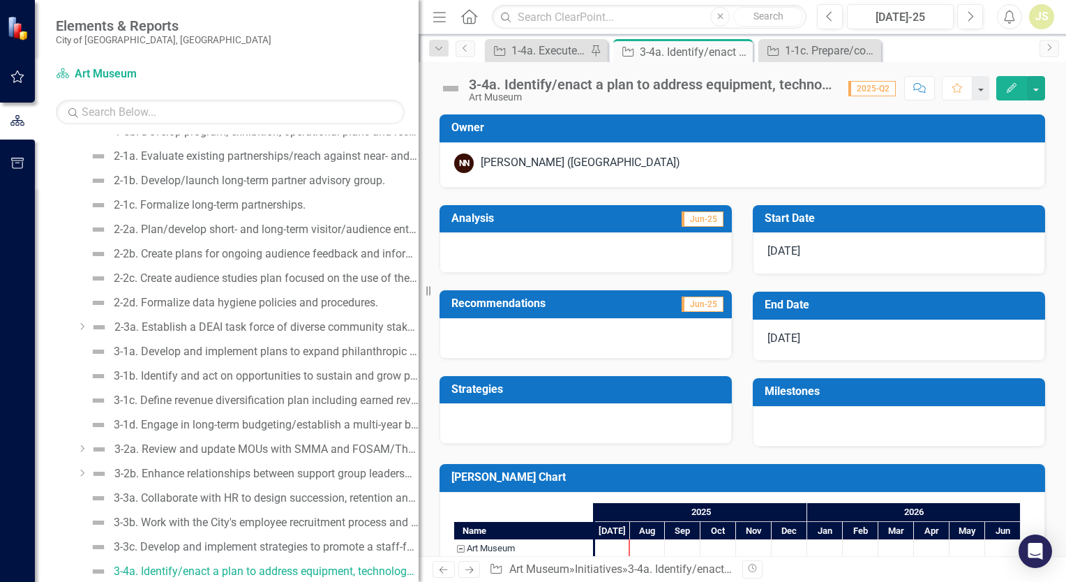
click at [416, 84] on div "Scorecard Art Museum Search Dropdown Scorecards 1 Art Museum Dropdown Elements …" at bounding box center [227, 322] width 384 height 519
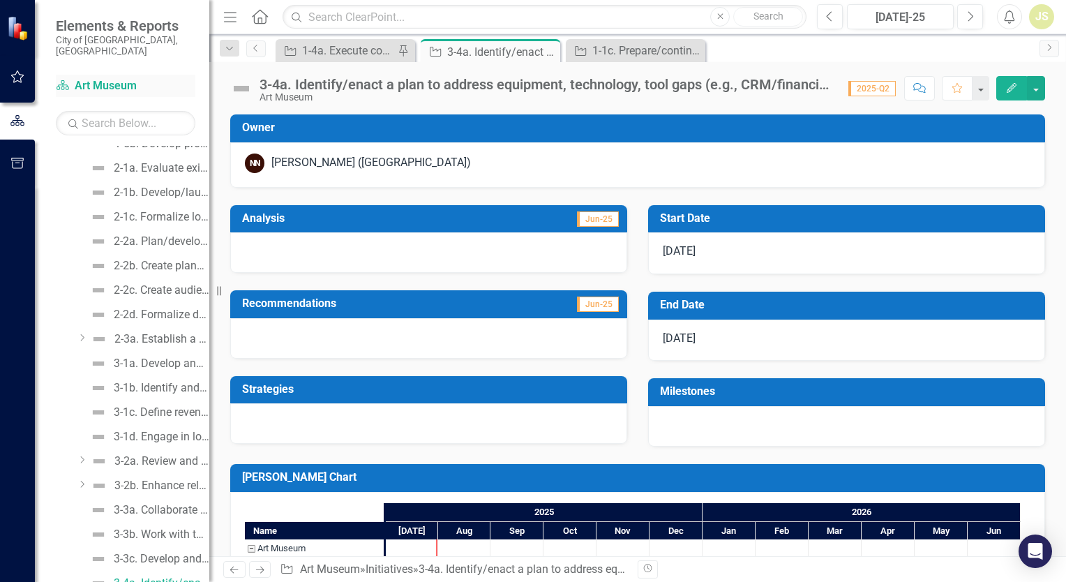
drag, startPoint x: 420, startPoint y: 84, endPoint x: 142, endPoint y: 82, distance: 278.4
click at [142, 82] on div "Elements & Reports [GEOGRAPHIC_DATA], [GEOGRAPHIC_DATA] Scorecard Art Museum Se…" at bounding box center [104, 291] width 209 height 582
click at [547, 52] on icon at bounding box center [547, 52] width 8 height 8
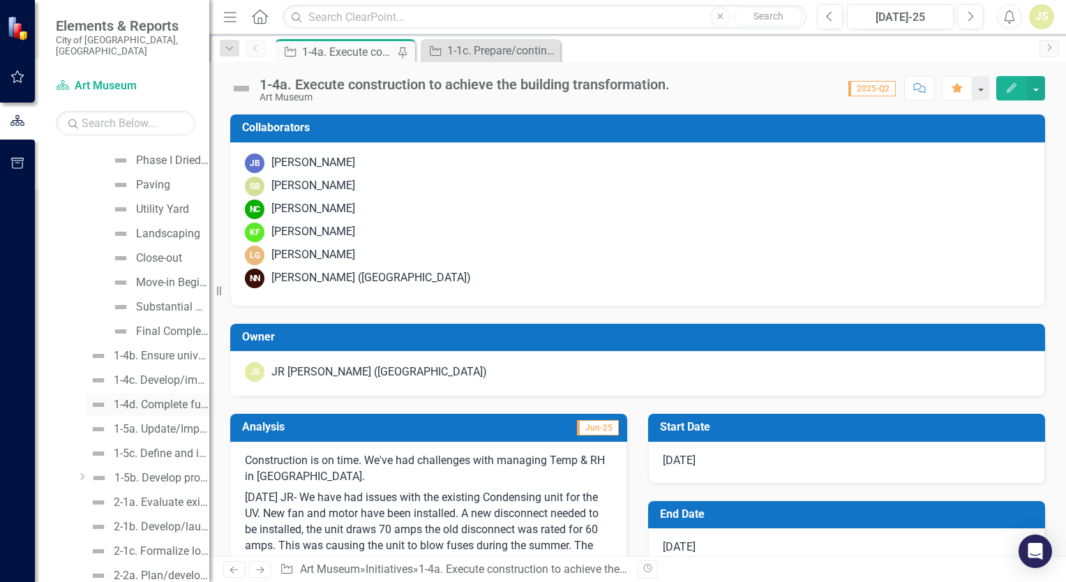
scroll to position [977, 0]
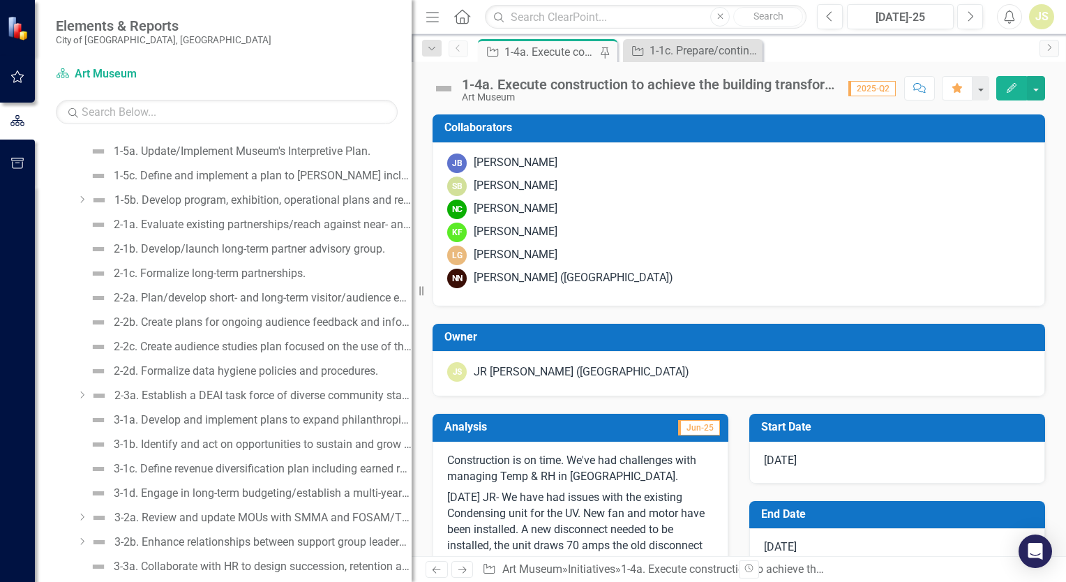
drag, startPoint x: 210, startPoint y: 236, endPoint x: 469, endPoint y: 246, distance: 259.0
click at [474, 246] on div "Elements & Reports [GEOGRAPHIC_DATA], [GEOGRAPHIC_DATA] Scorecard Art Museum Se…" at bounding box center [533, 291] width 1066 height 582
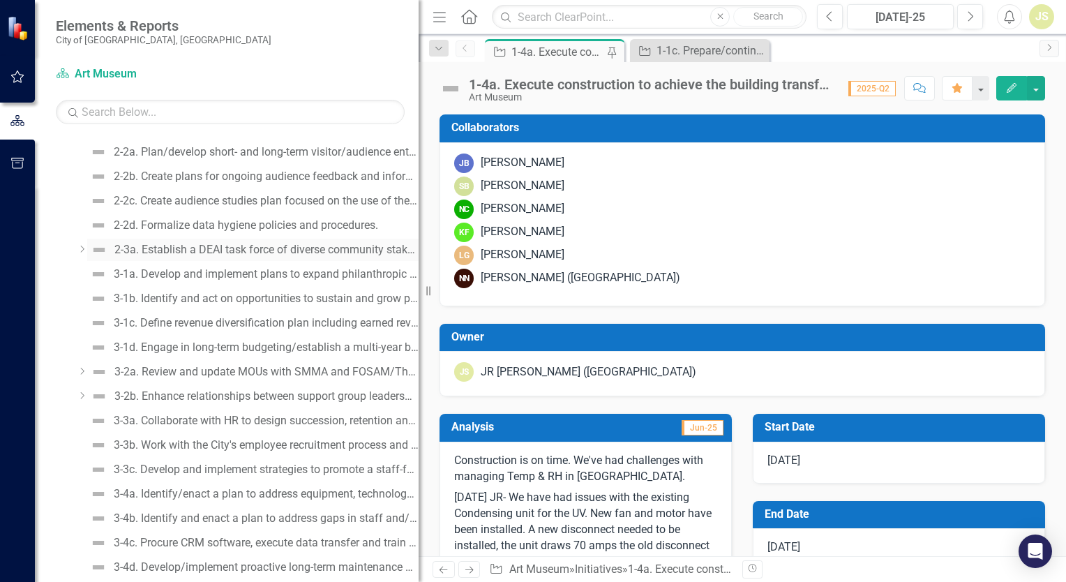
scroll to position [1201, 0]
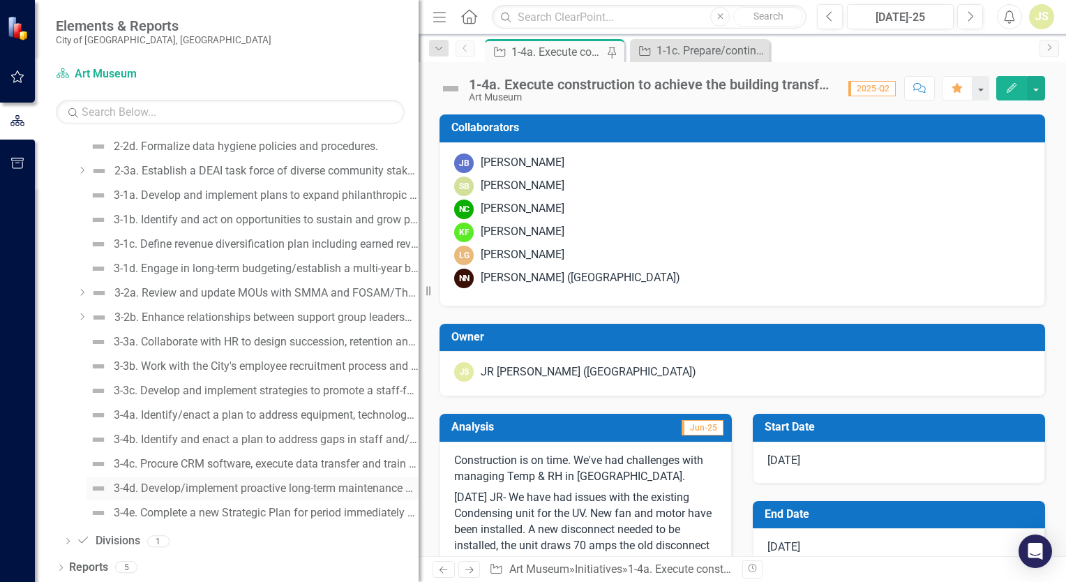
click at [234, 488] on div "3-4d. Develop/implement proactive long-term maintenance plans for building and …" at bounding box center [266, 488] width 305 height 13
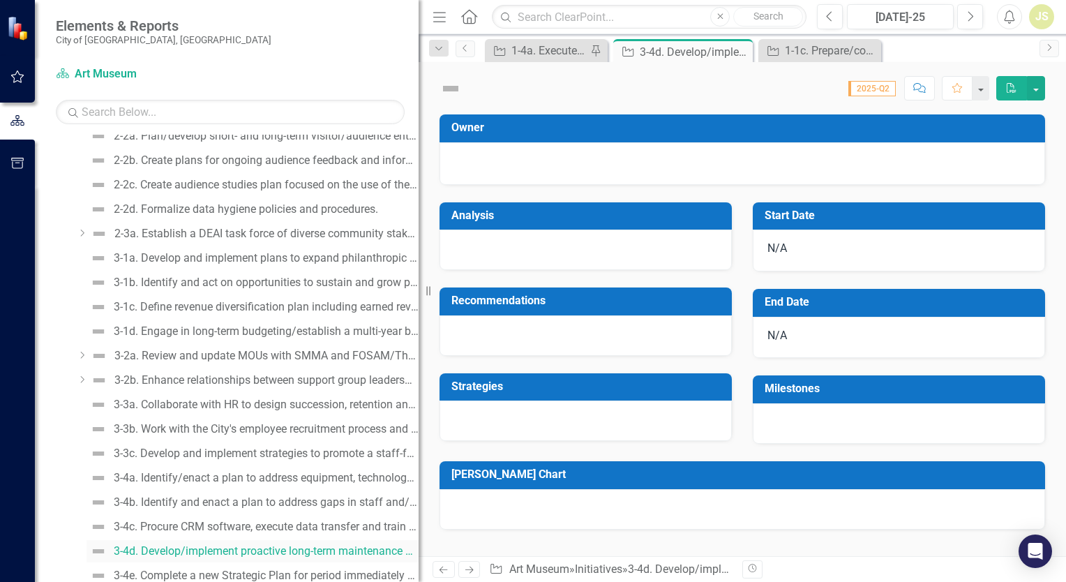
scroll to position [1118, 0]
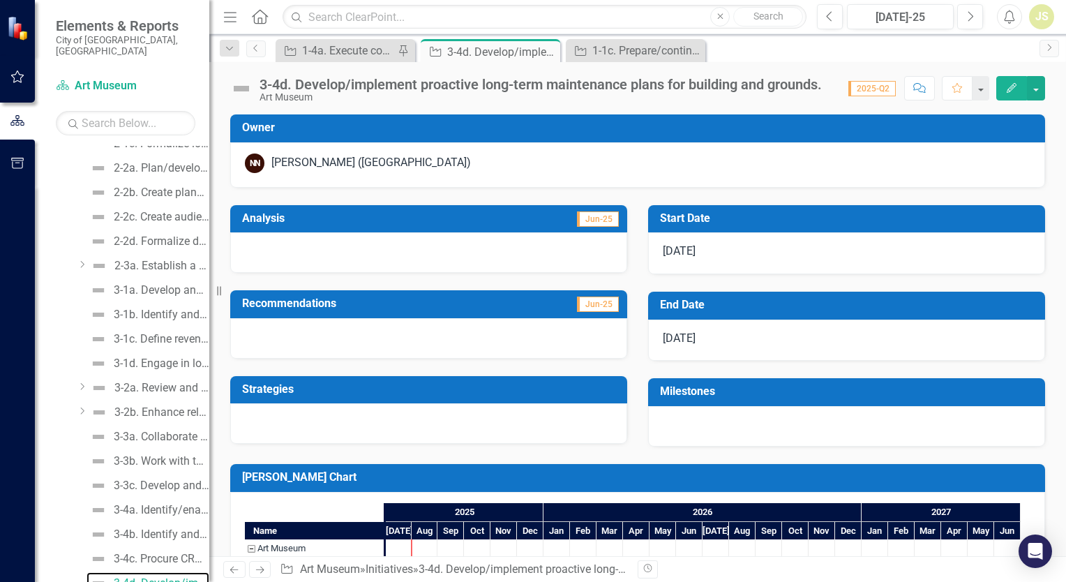
drag, startPoint x: 422, startPoint y: 119, endPoint x: 183, endPoint y: 114, distance: 239.3
click at [183, 114] on div "Elements & Reports [GEOGRAPHIC_DATA], [GEOGRAPHIC_DATA] Scorecard Art Museum Se…" at bounding box center [104, 291] width 209 height 582
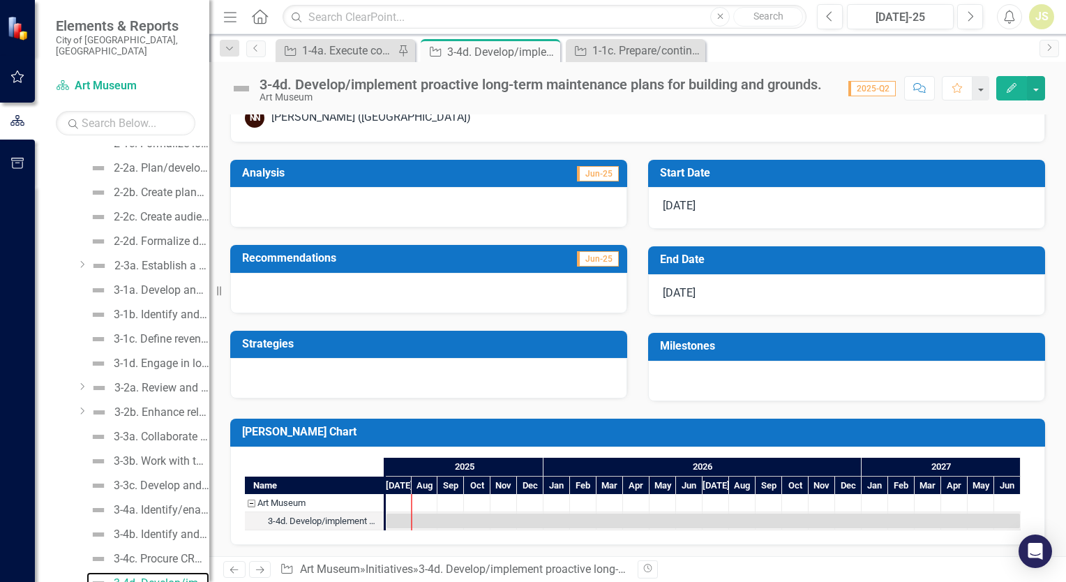
scroll to position [0, 0]
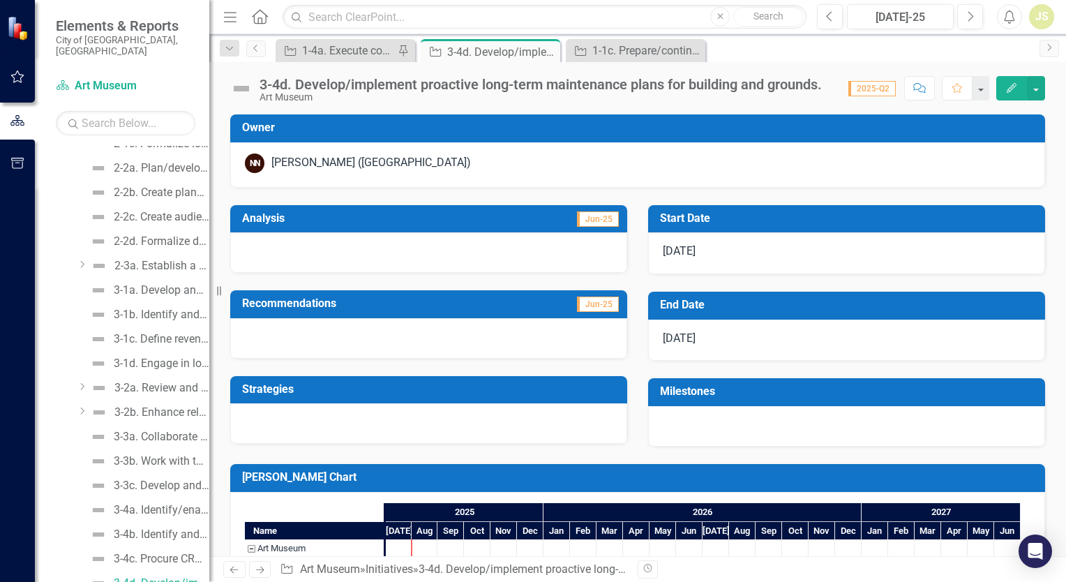
click at [322, 333] on div at bounding box center [428, 338] width 397 height 40
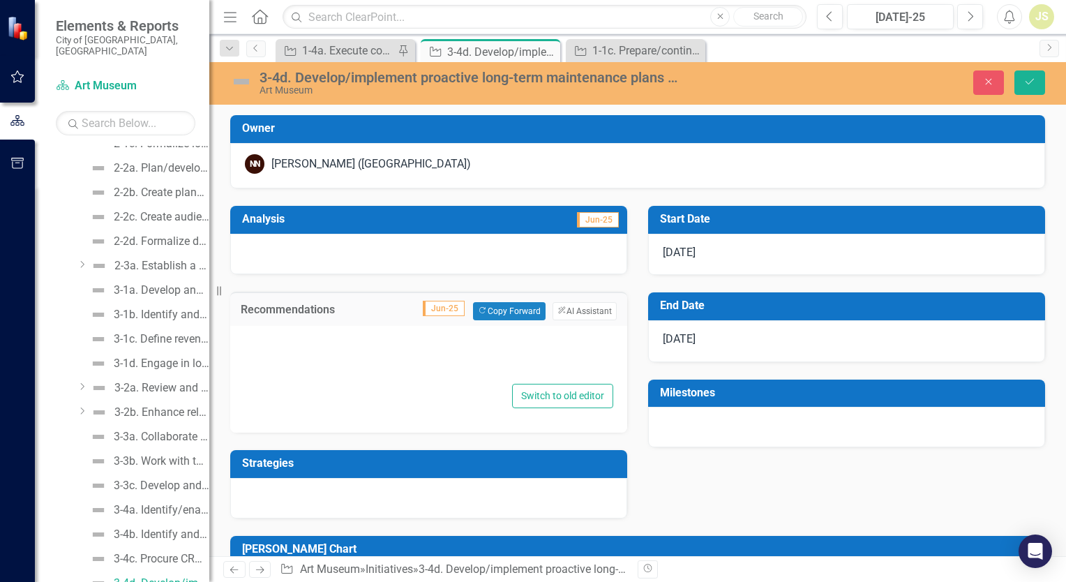
click at [299, 339] on div at bounding box center [428, 358] width 369 height 45
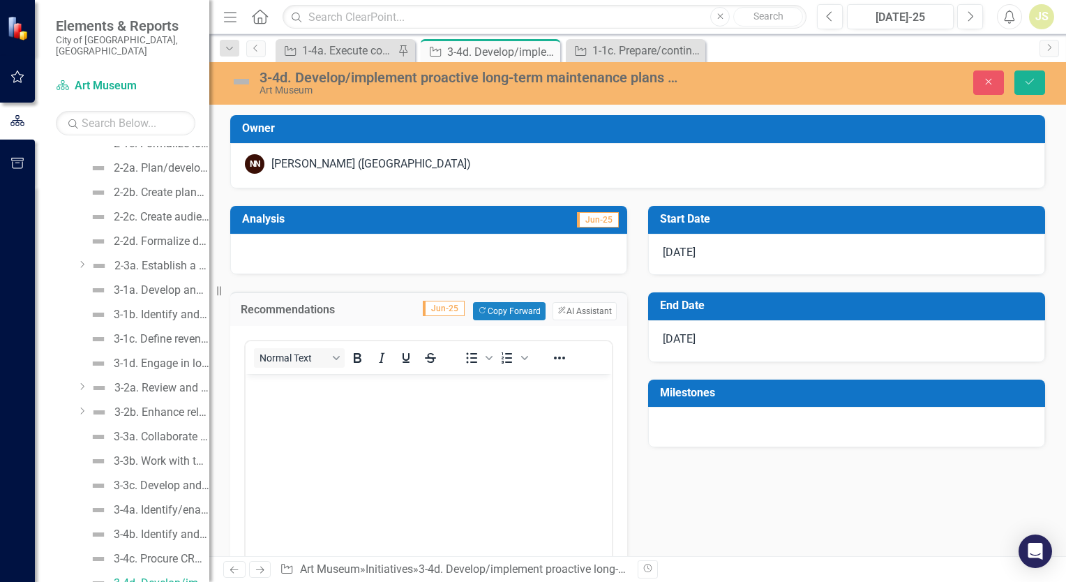
click at [307, 398] on body "Rich Text Area. Press ALT-0 for help." at bounding box center [429, 477] width 366 height 209
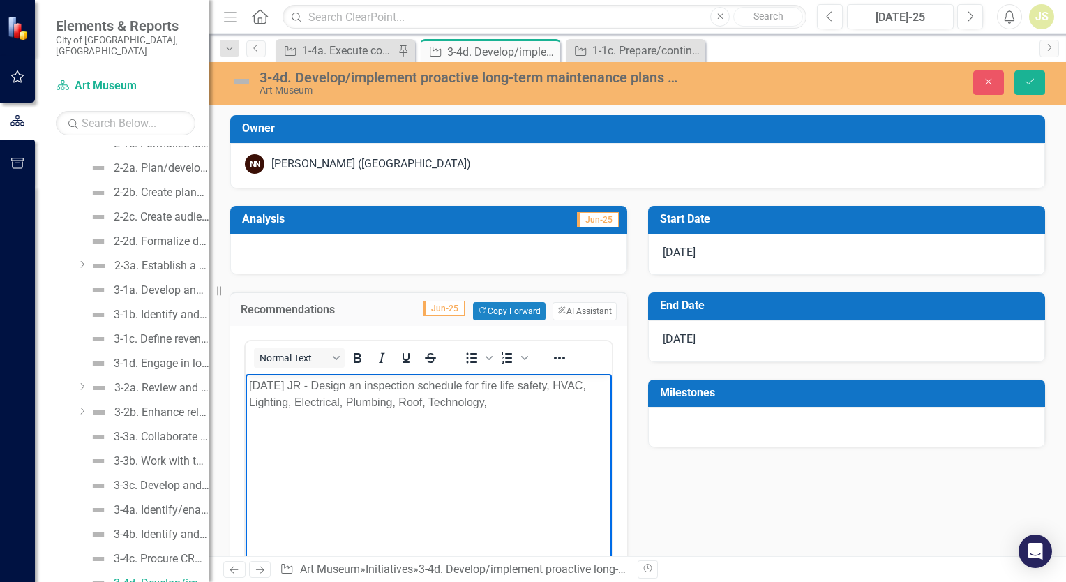
click at [486, 386] on p "[DATE] JR - Design an inspection schedule for fire life safety, HVAC, Lighting,…" at bounding box center [428, 393] width 359 height 33
click at [510, 407] on p "[DATE] JR - Design an inspection schedule for Fire life safety, HVAC, Lighting,…" at bounding box center [428, 393] width 359 height 33
click at [451, 438] on p "[DATE] JR - Design a prevenative" at bounding box center [428, 429] width 359 height 17
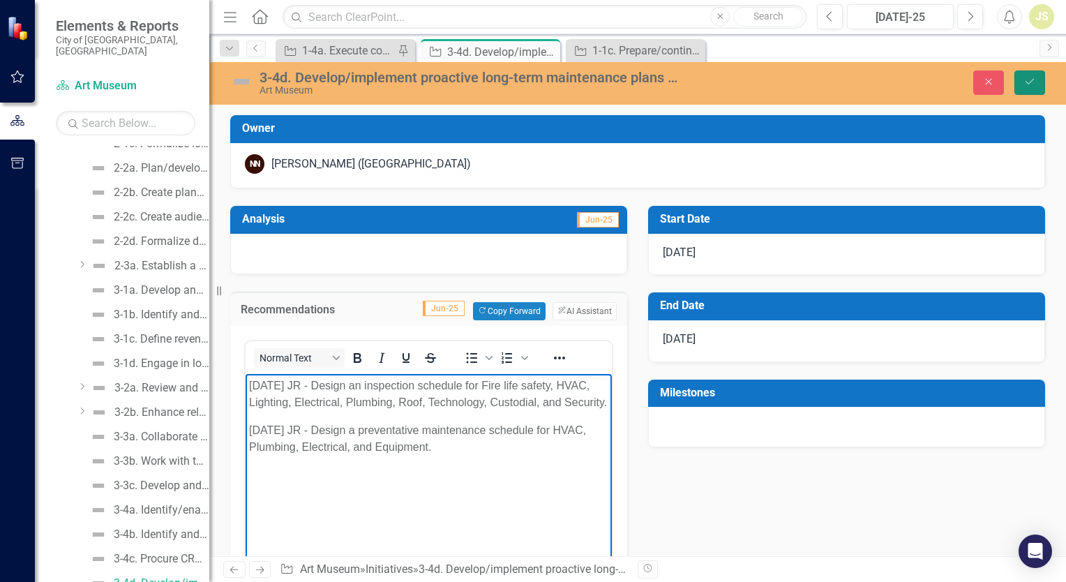
click at [1029, 78] on icon "Save" at bounding box center [1029, 82] width 13 height 10
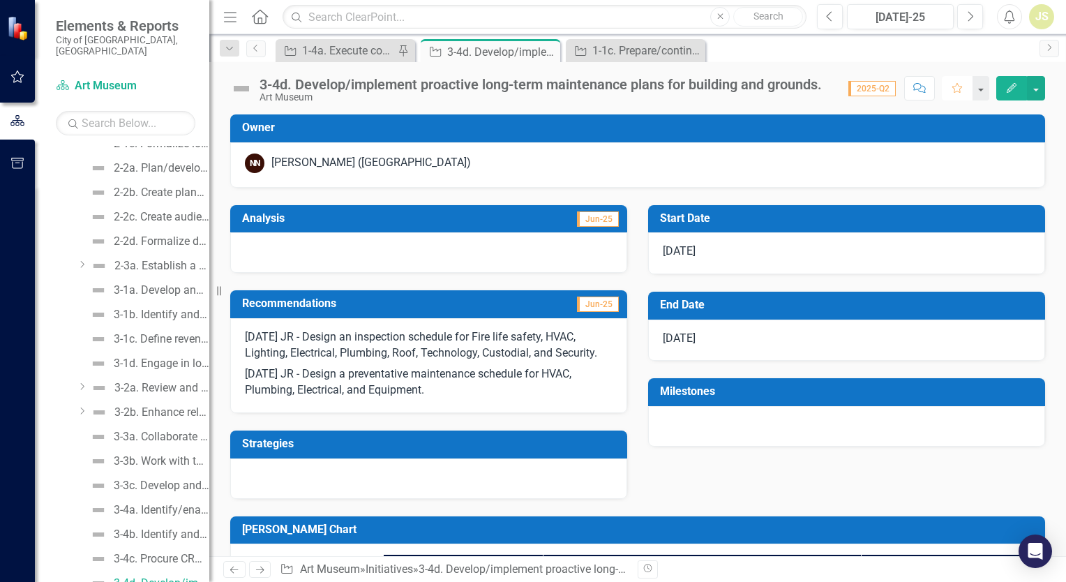
click at [963, 87] on icon "Favorite" at bounding box center [957, 88] width 13 height 10
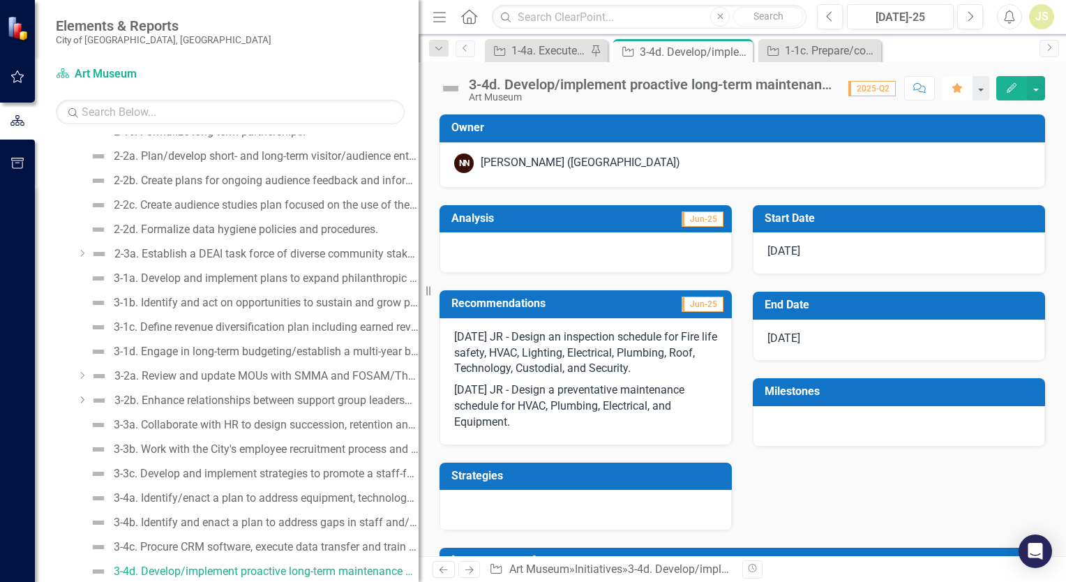
drag, startPoint x: 209, startPoint y: 306, endPoint x: 477, endPoint y: 309, distance: 267.9
click at [477, 309] on div "Elements & Reports [GEOGRAPHIC_DATA], [GEOGRAPHIC_DATA] Scorecard Art Museum Se…" at bounding box center [533, 291] width 1066 height 582
click at [724, 51] on icon "Pin" at bounding box center [723, 52] width 11 height 14
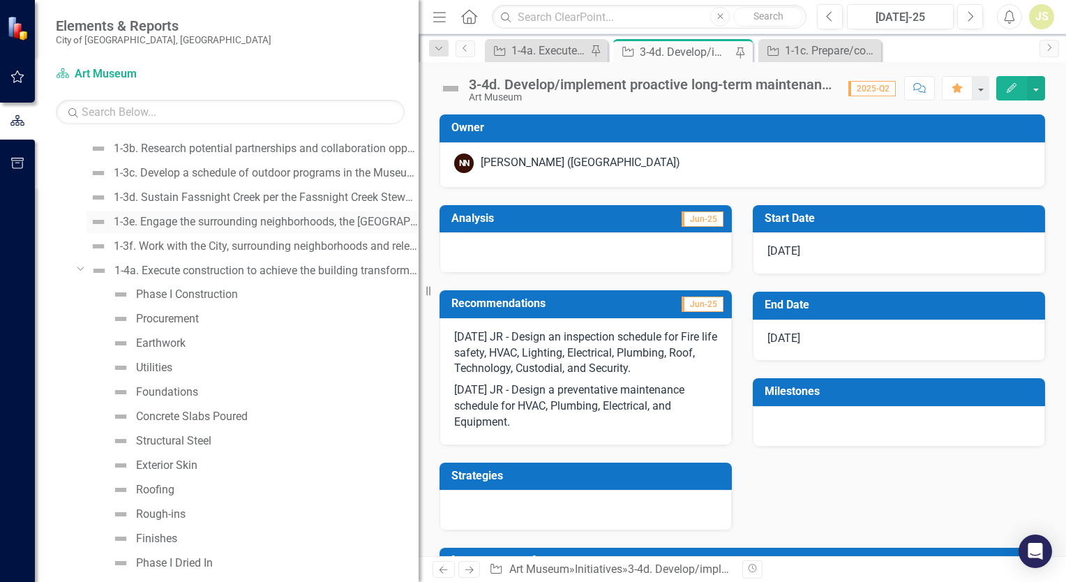
scroll to position [294, 0]
click at [77, 269] on icon "Dropdown" at bounding box center [81, 270] width 8 height 10
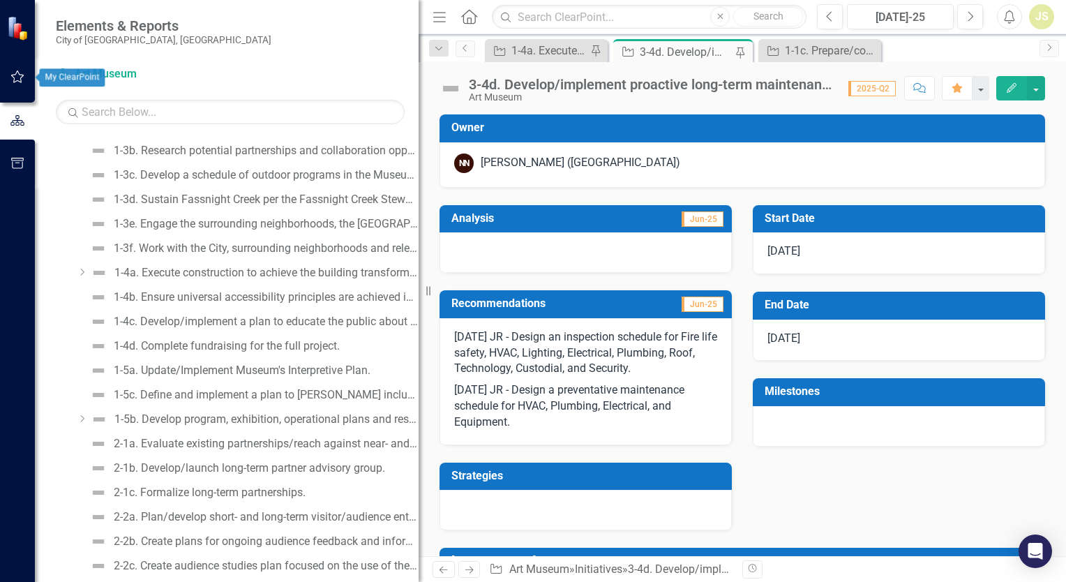
click at [16, 85] on button "button" at bounding box center [17, 77] width 31 height 29
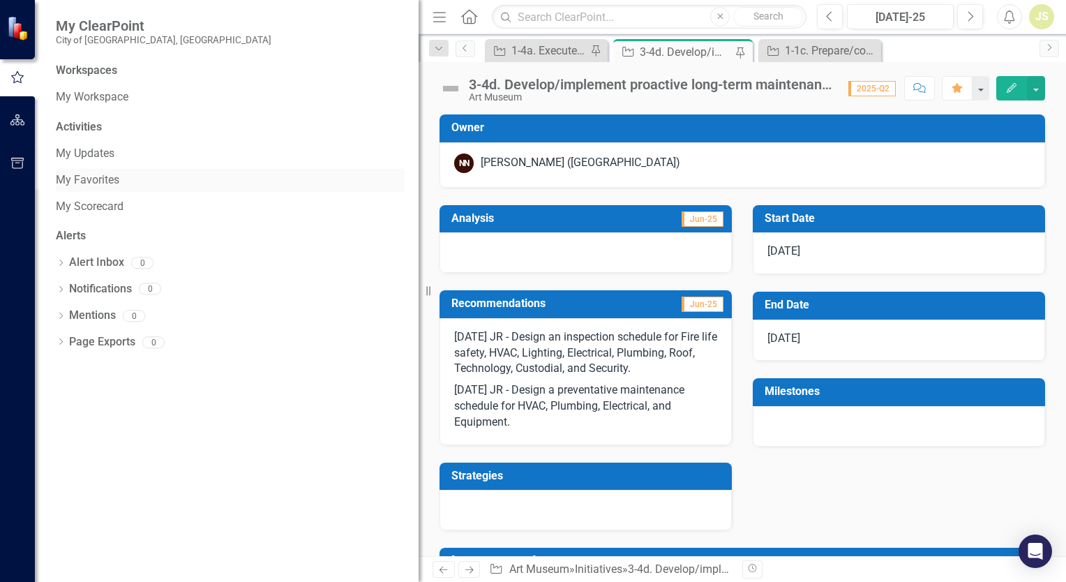
click at [120, 180] on link "My Favorites" at bounding box center [230, 180] width 349 height 16
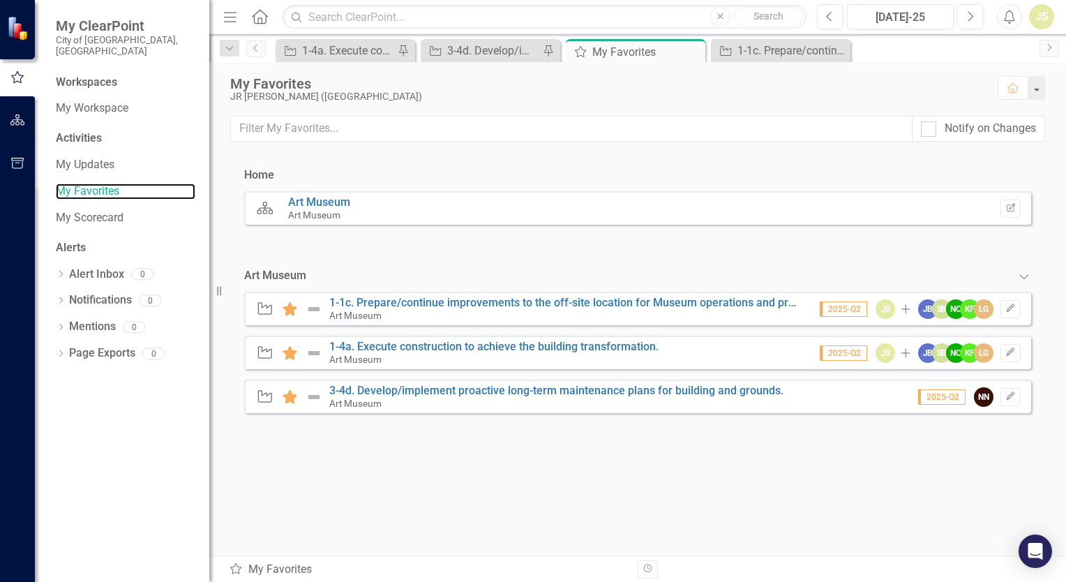
drag, startPoint x: 422, startPoint y: 244, endPoint x: 207, endPoint y: 221, distance: 216.8
click at [207, 221] on div "My ClearPoint City of [GEOGRAPHIC_DATA], [GEOGRAPHIC_DATA] Workspaces My Worksp…" at bounding box center [104, 291] width 209 height 582
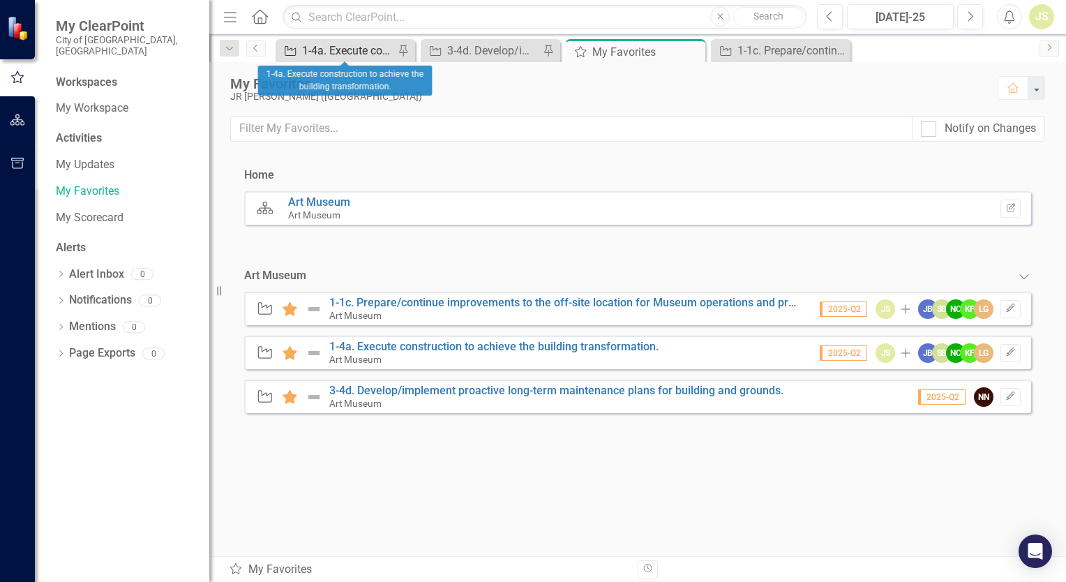
click at [359, 49] on div "1-4a. Execute construction to achieve the building transformation." at bounding box center [348, 50] width 92 height 17
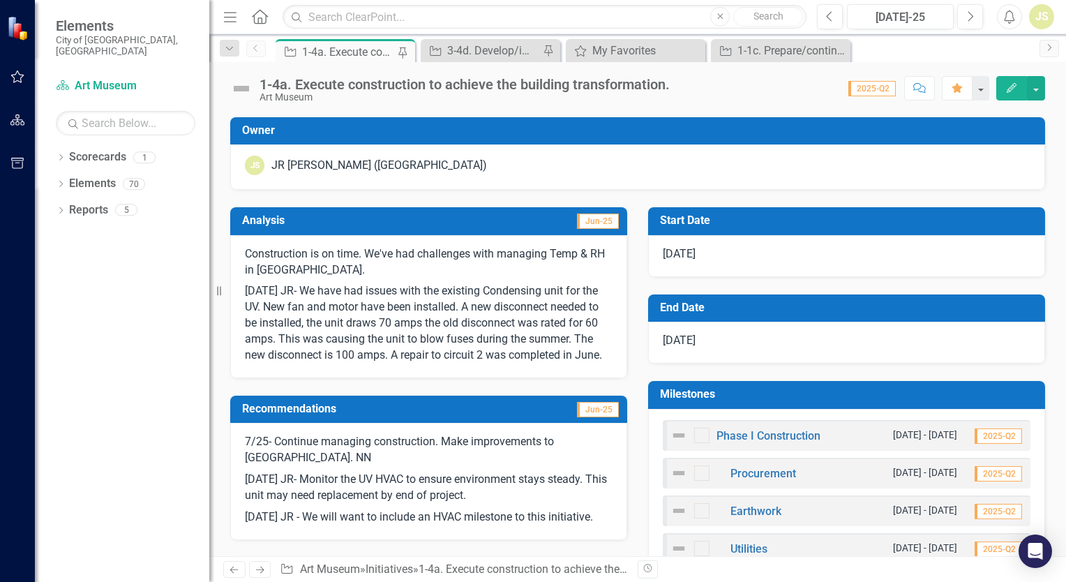
scroll to position [140, 0]
